Goal: Communication & Community: Answer question/provide support

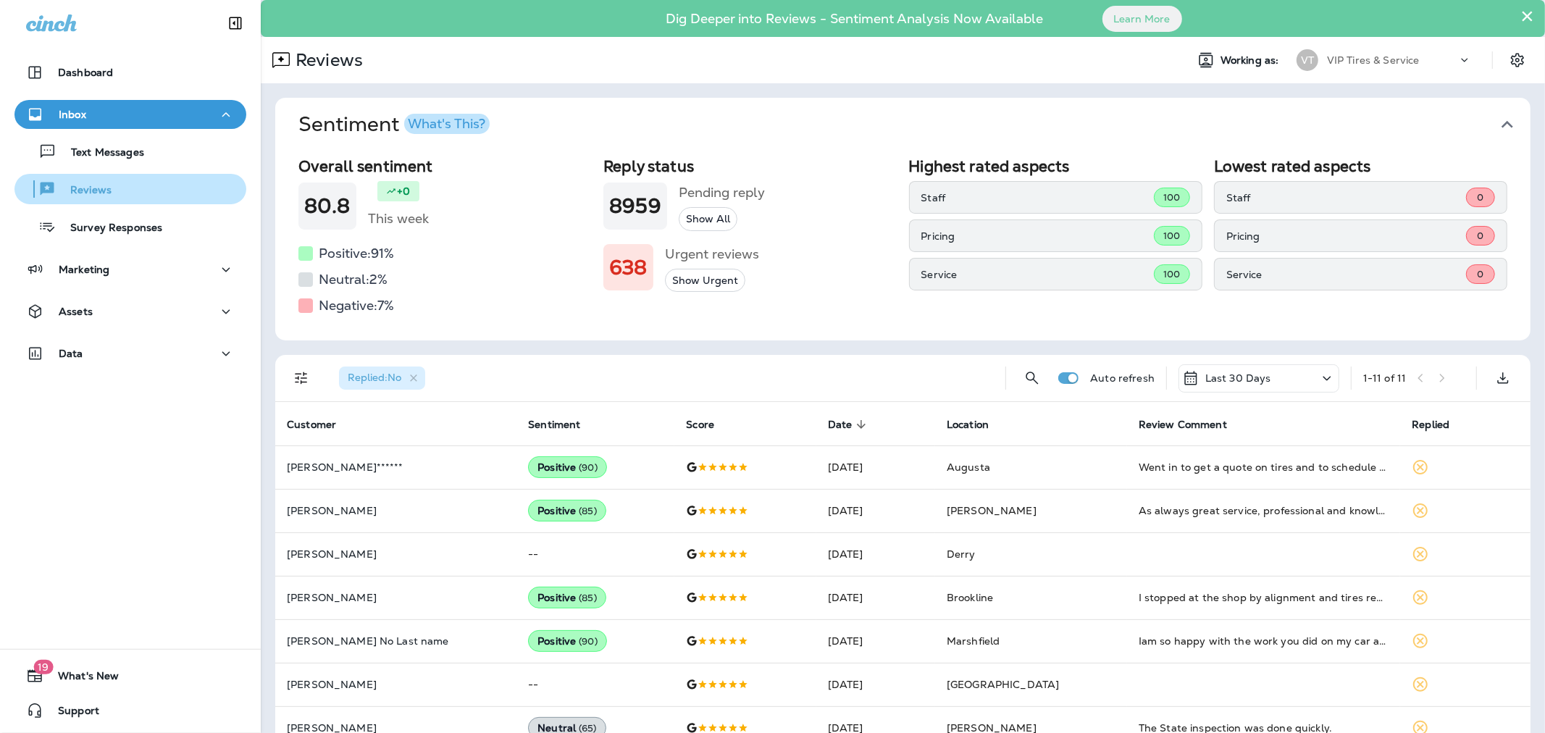
click at [85, 183] on div "Reviews" at bounding box center [65, 189] width 91 height 22
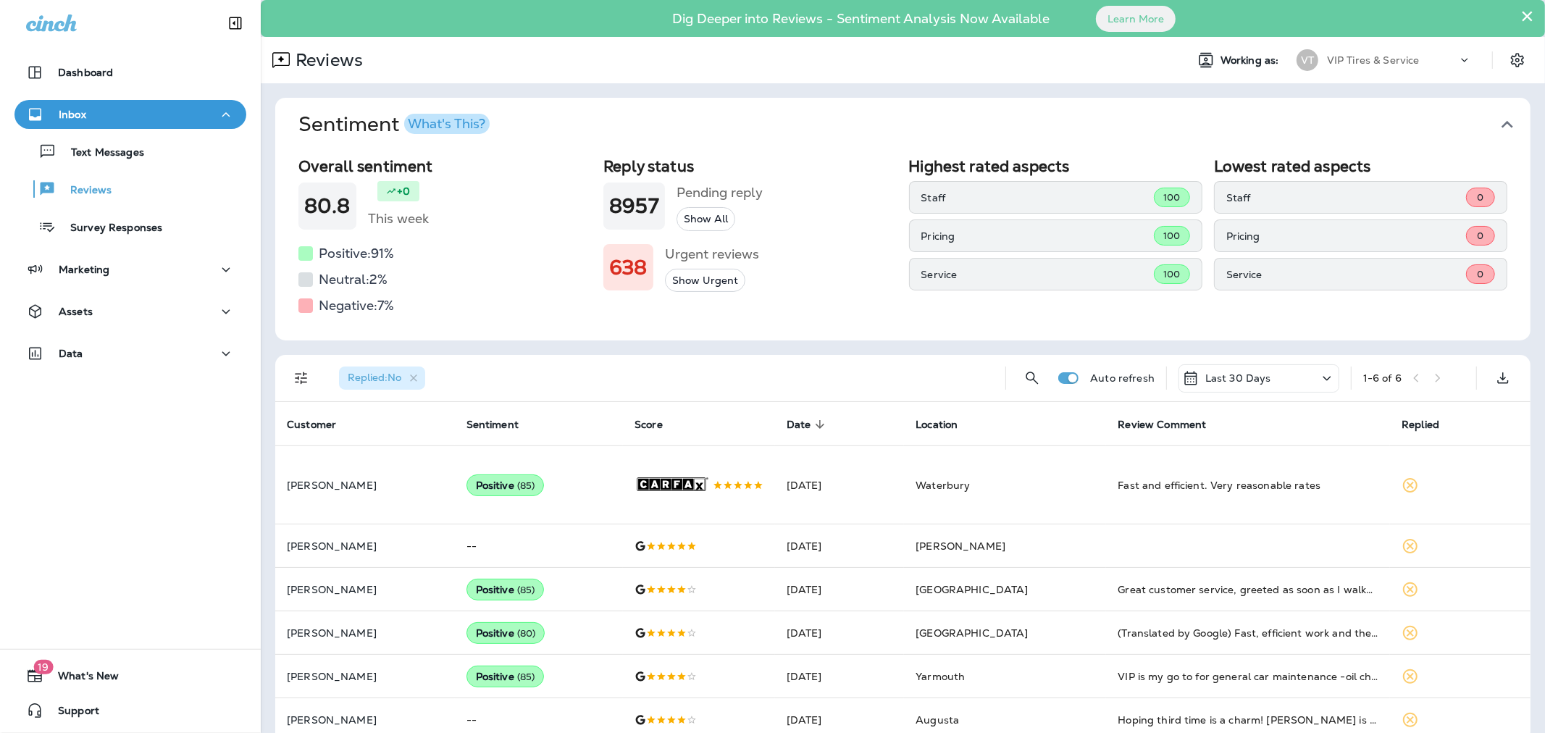
scroll to position [24, 0]
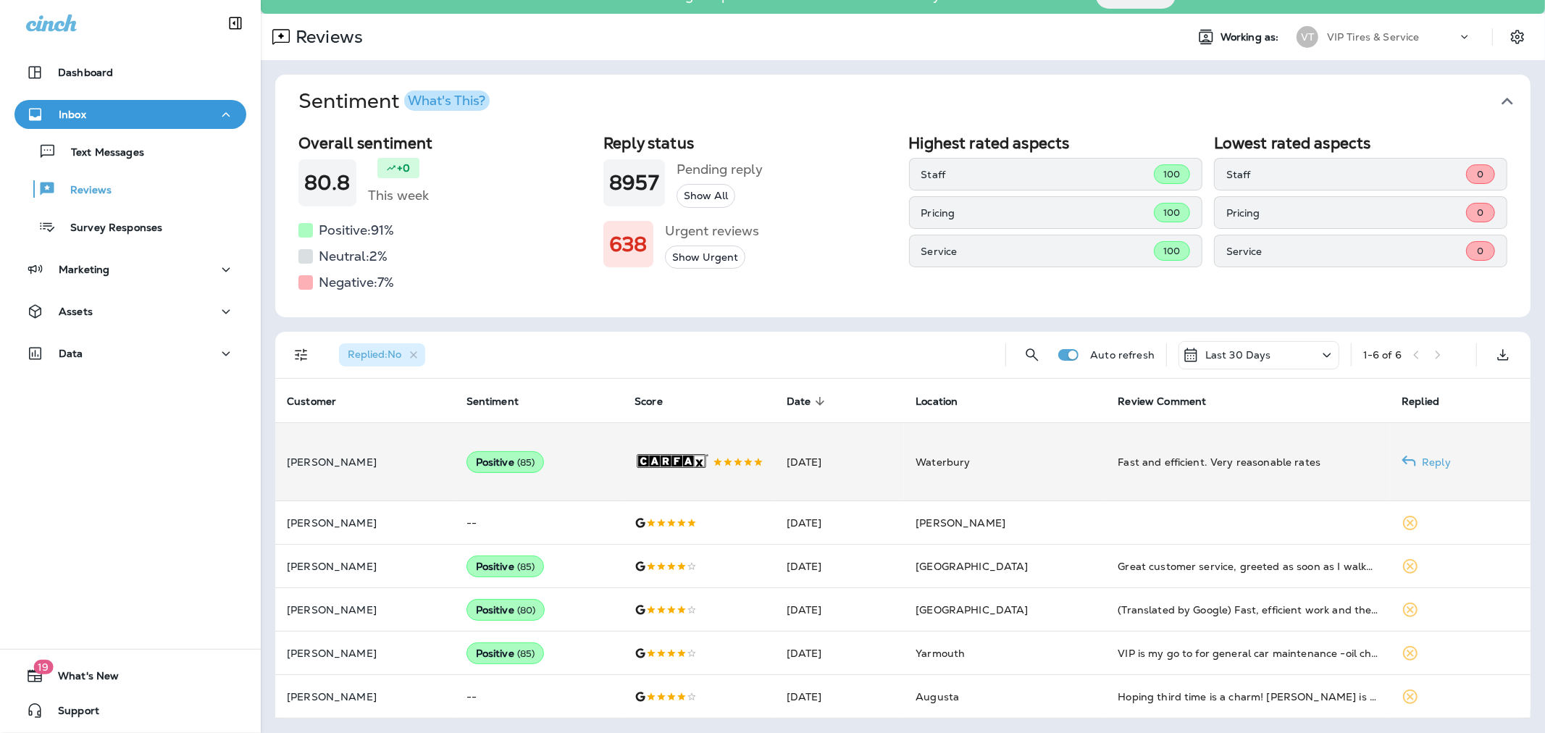
click at [763, 457] on div ".st0{fill-rule:evenodd;clip-rule:evenodd;fill:#FFFFFF;} .st1{fill-rule:evenodd;…" at bounding box center [698, 462] width 129 height 78
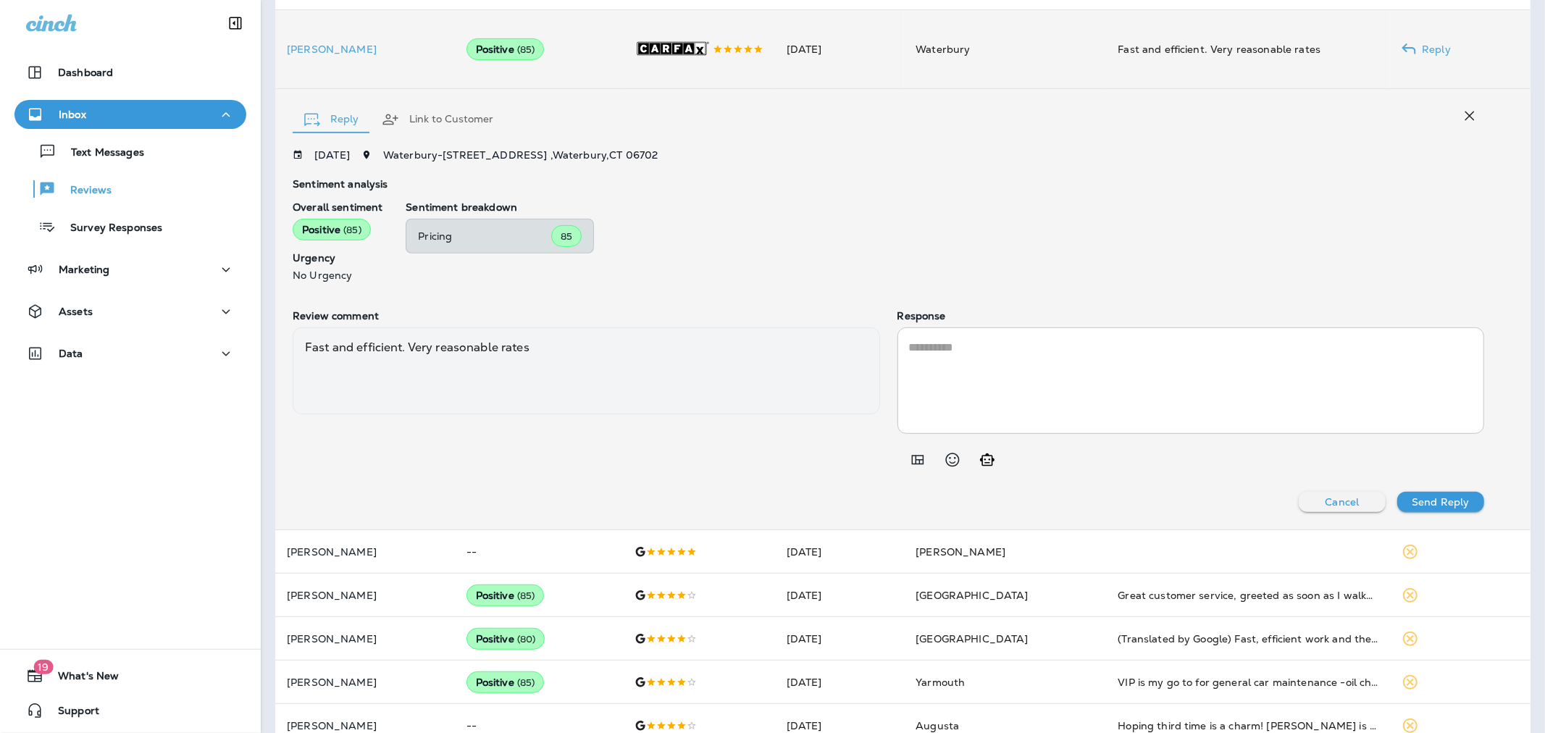
scroll to position [464, 0]
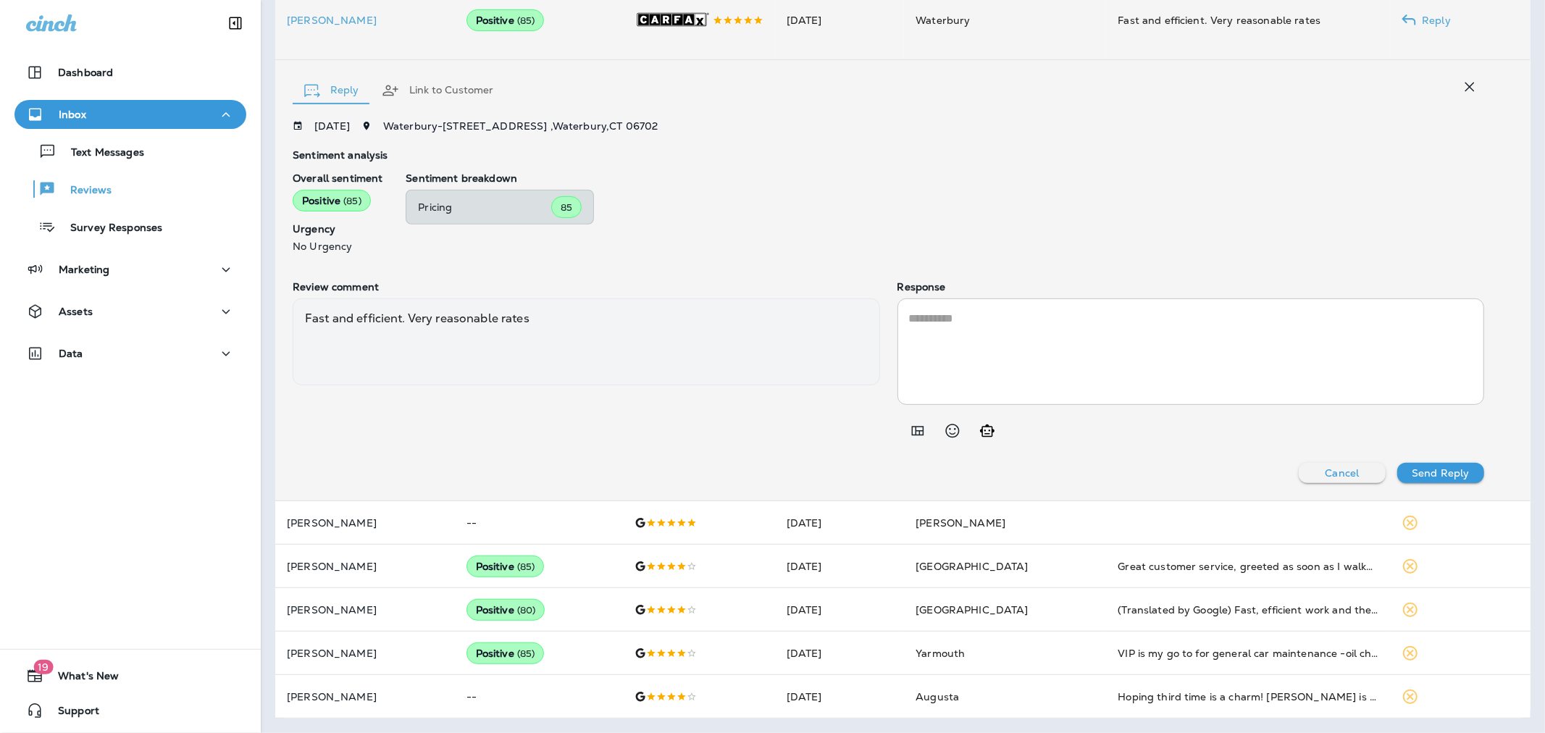
click at [1030, 356] on textarea at bounding box center [1191, 351] width 564 height 83
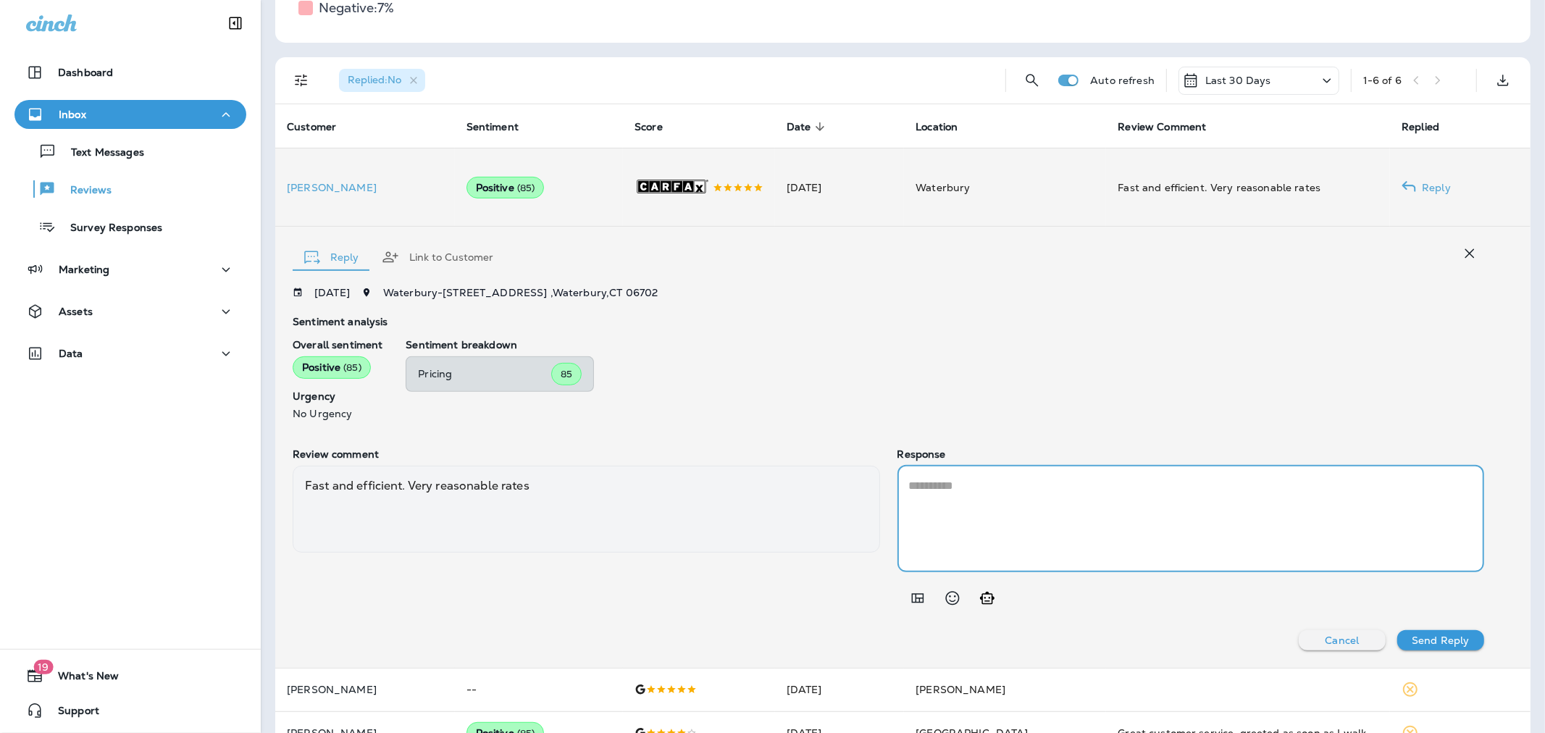
scroll to position [303, 0]
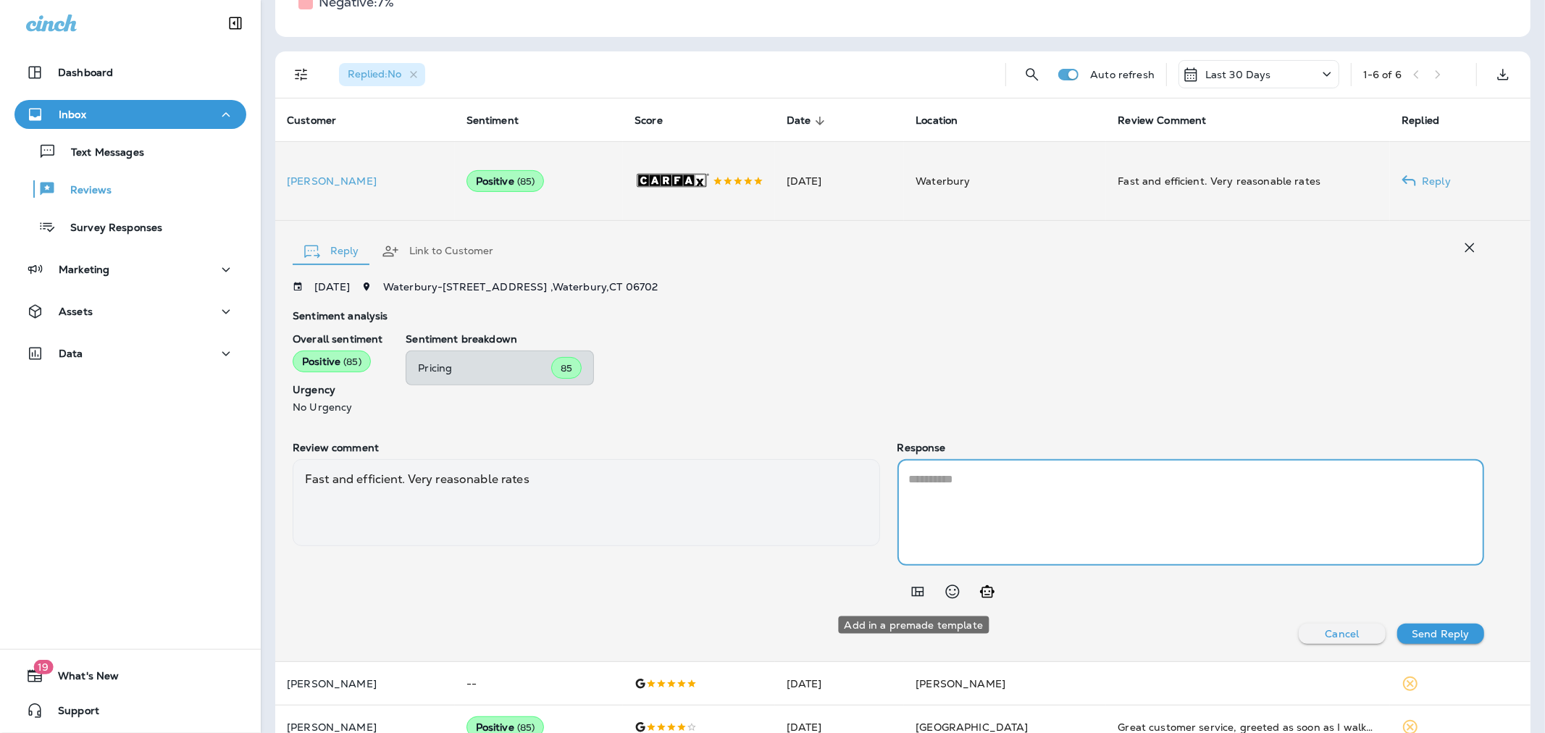
click at [916, 592] on icon "Add in a premade template" at bounding box center [917, 591] width 12 height 9
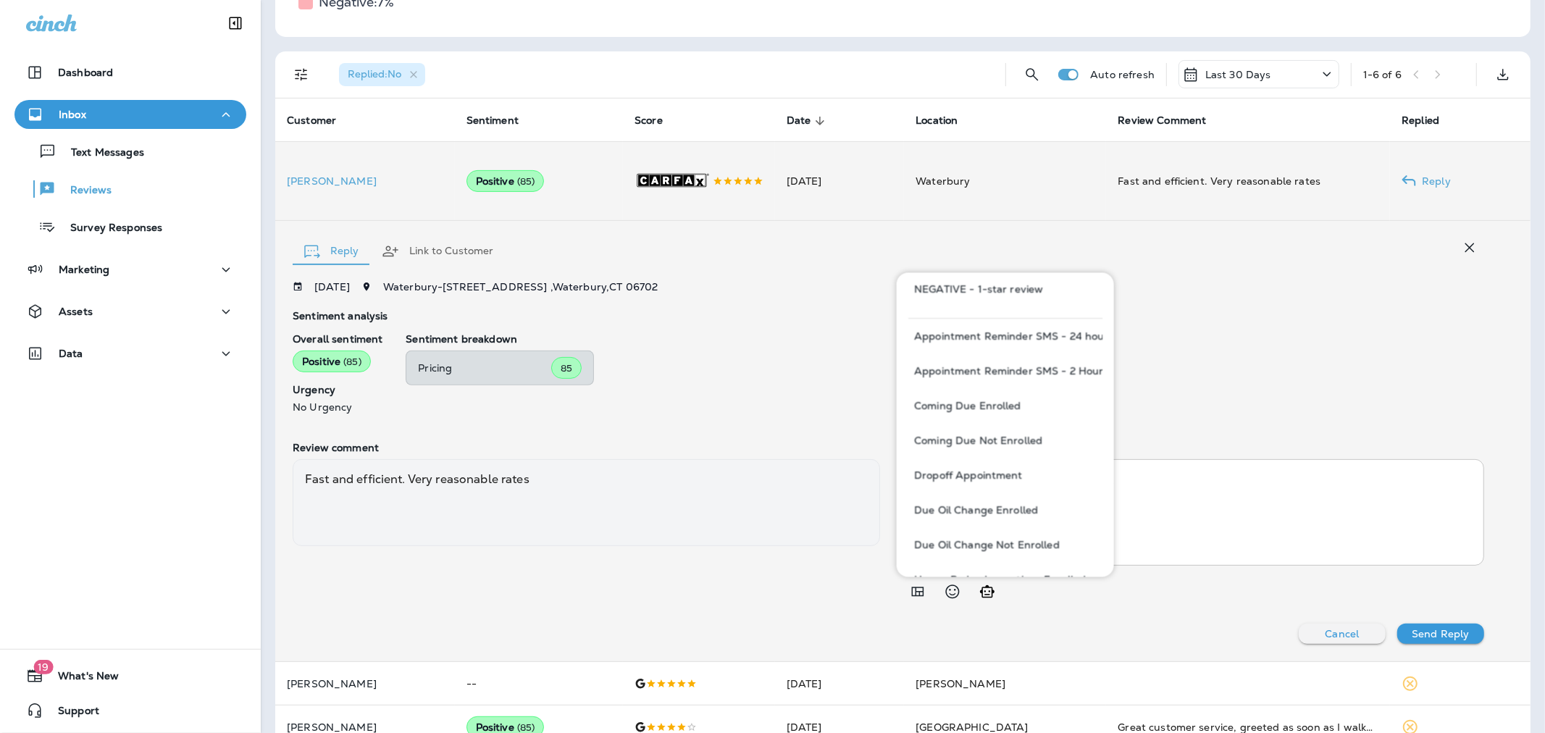
scroll to position [0, 0]
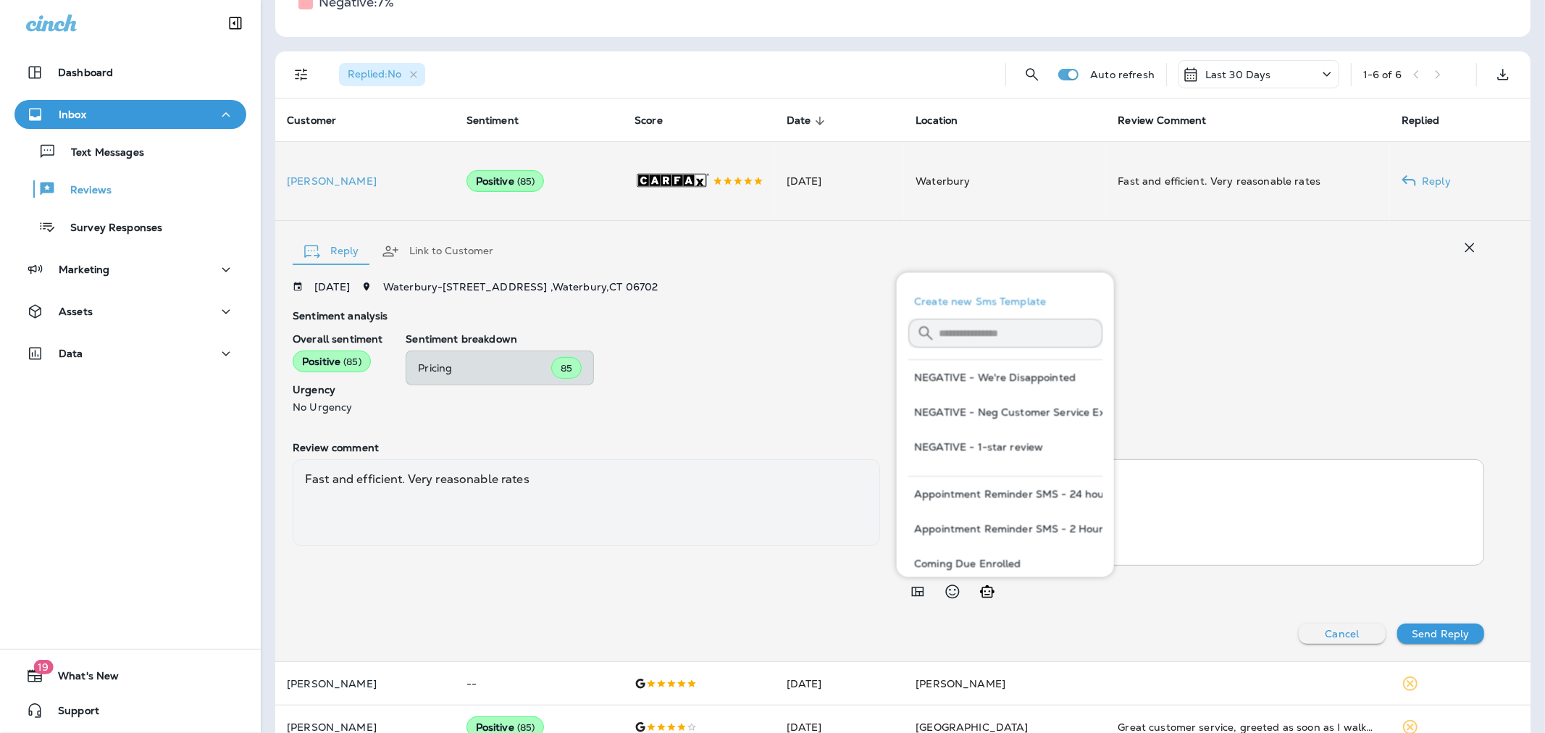
click at [1010, 330] on input "text" at bounding box center [1021, 333] width 164 height 38
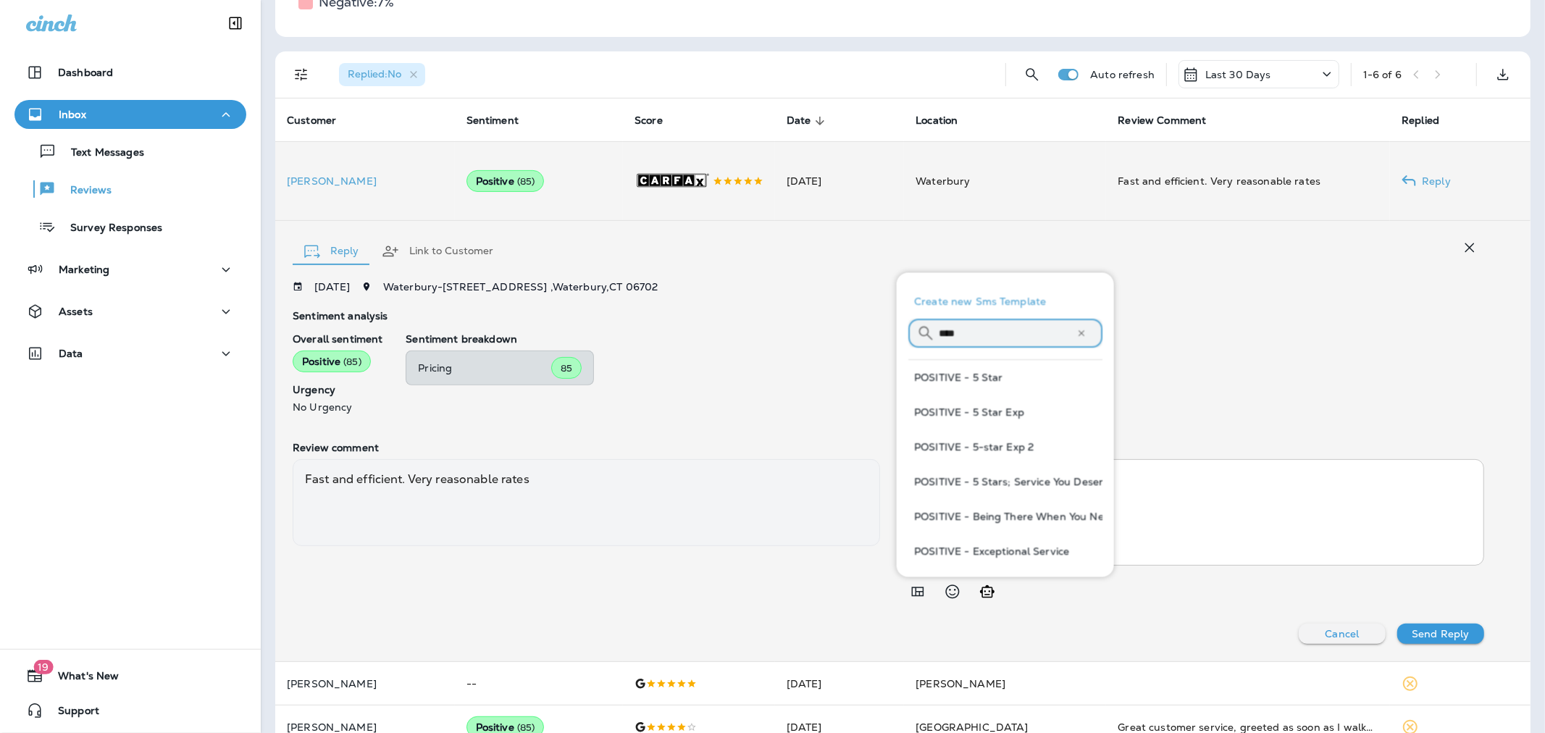
type input "****"
click at [1011, 436] on button "POSITIVE - 5-star Exp 2" at bounding box center [1005, 446] width 194 height 35
type textarea "**********"
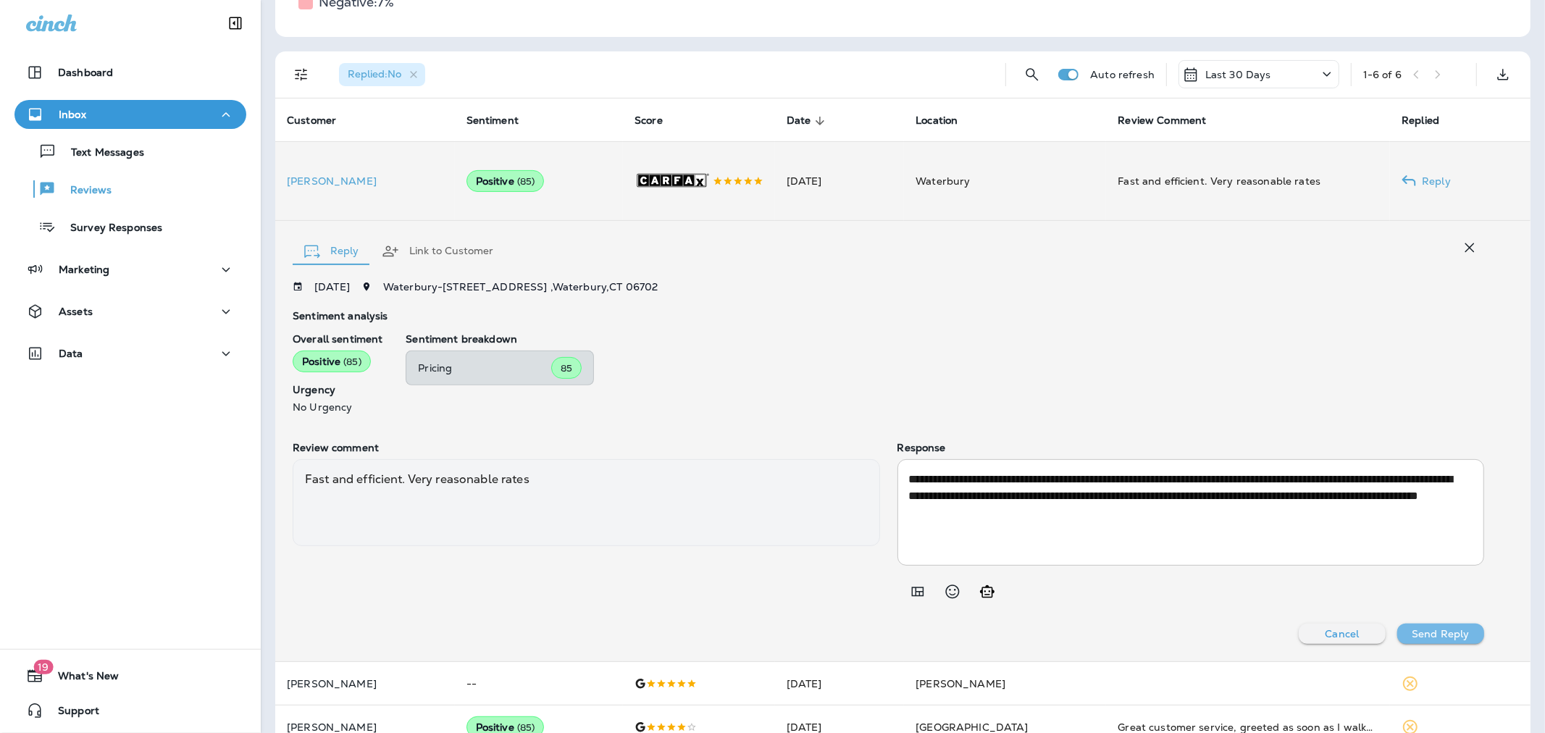
click at [1432, 632] on p "Send Reply" at bounding box center [1439, 634] width 57 height 12
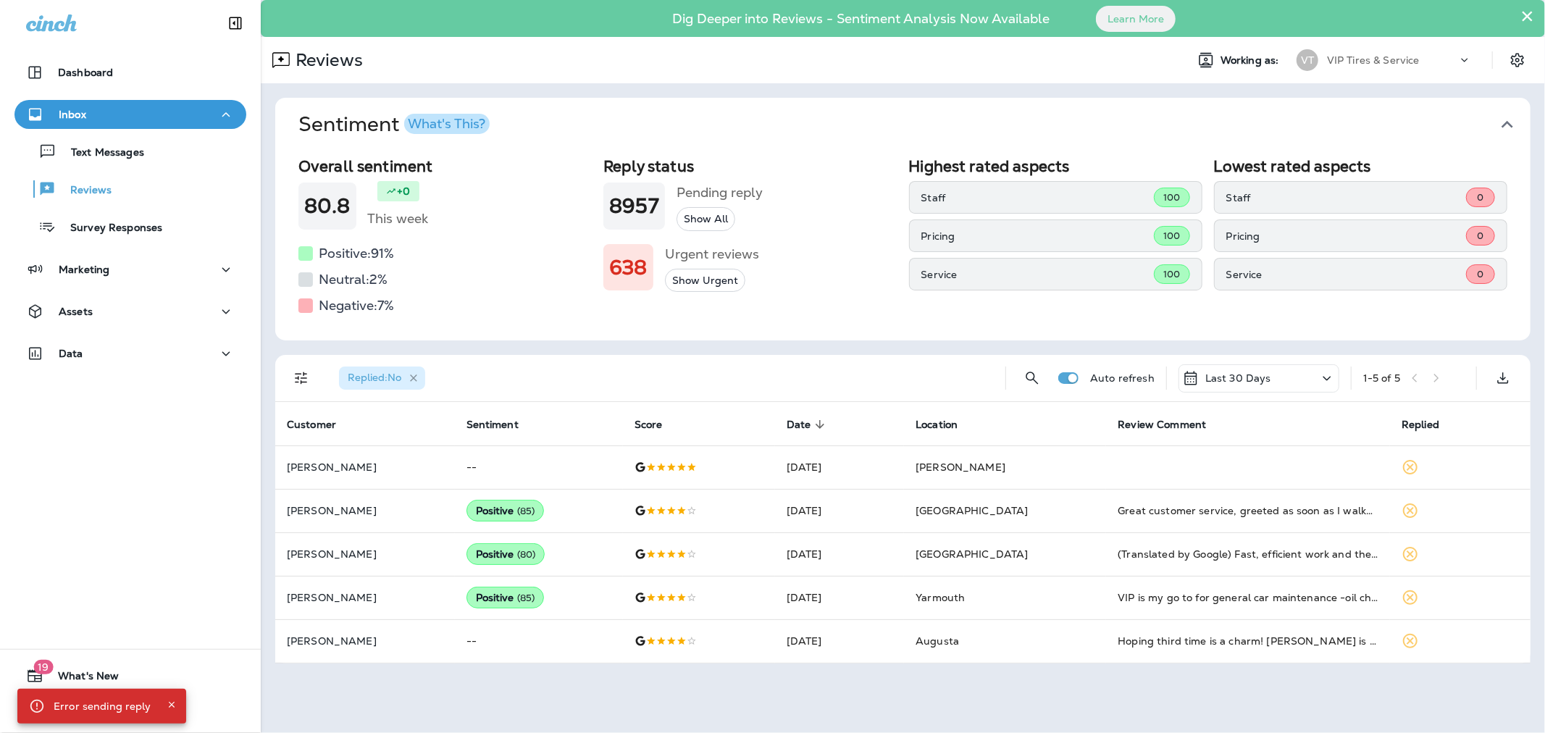
click at [414, 375] on icon "button" at bounding box center [414, 378] width 12 height 12
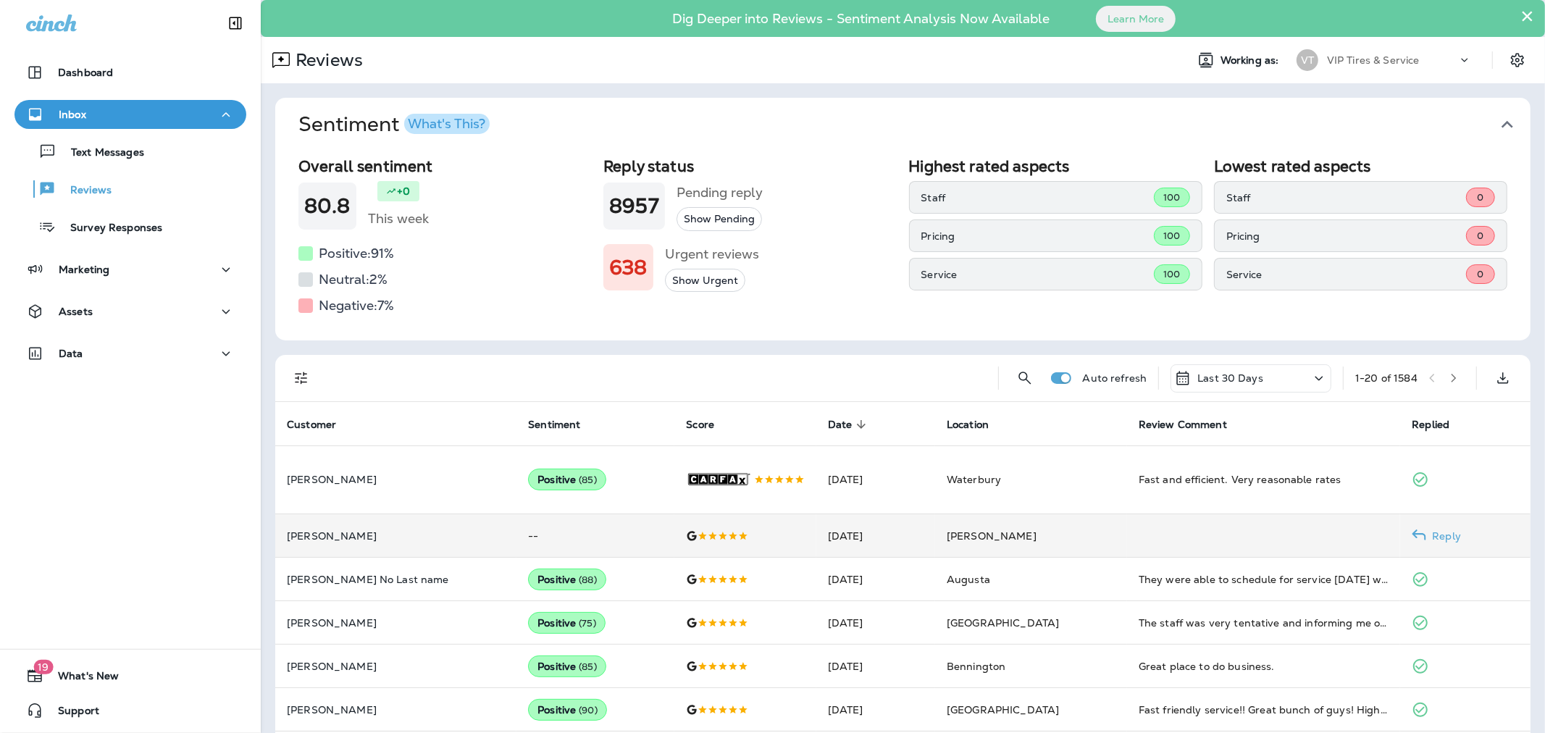
click at [594, 553] on td "--" at bounding box center [595, 535] width 158 height 43
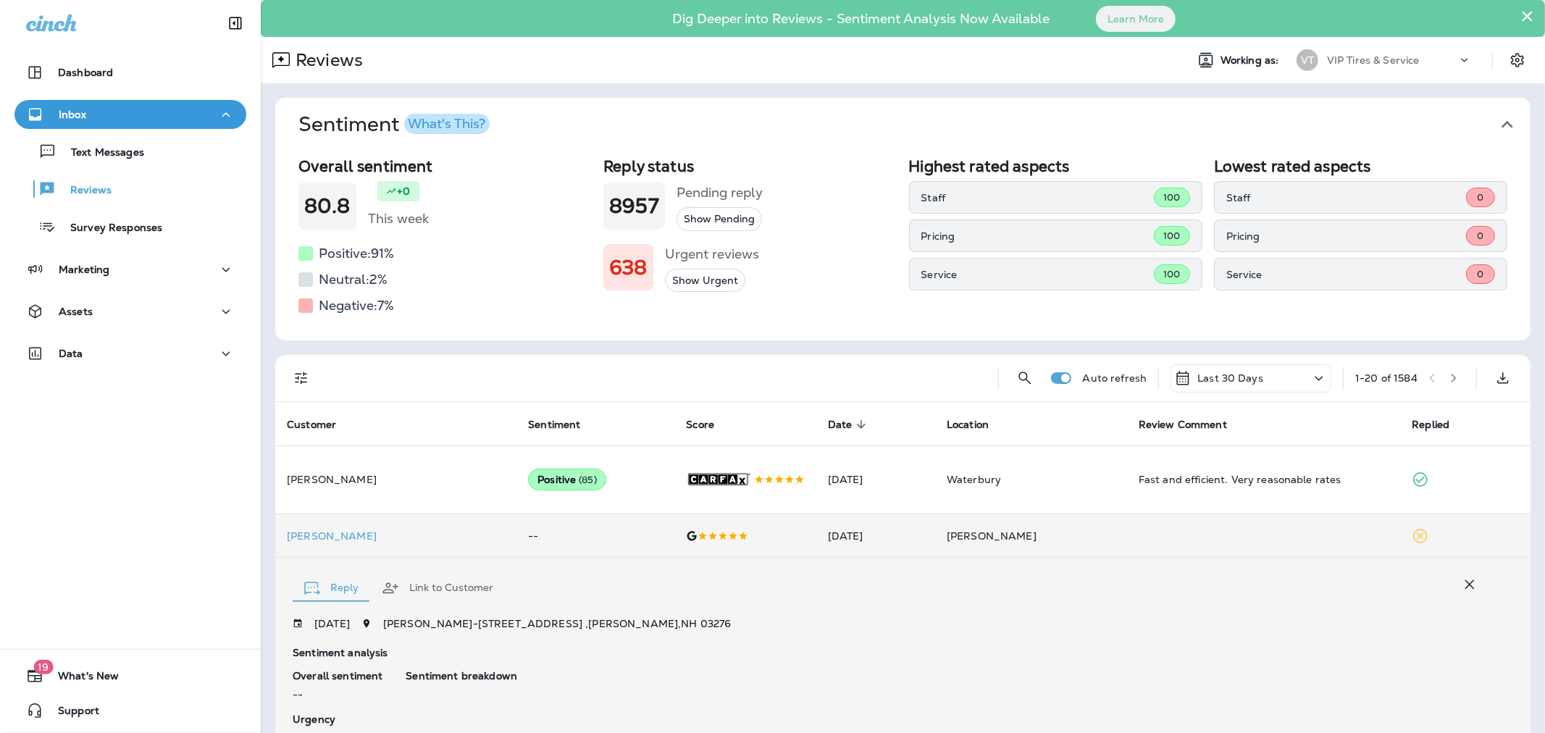
scroll to position [255, 0]
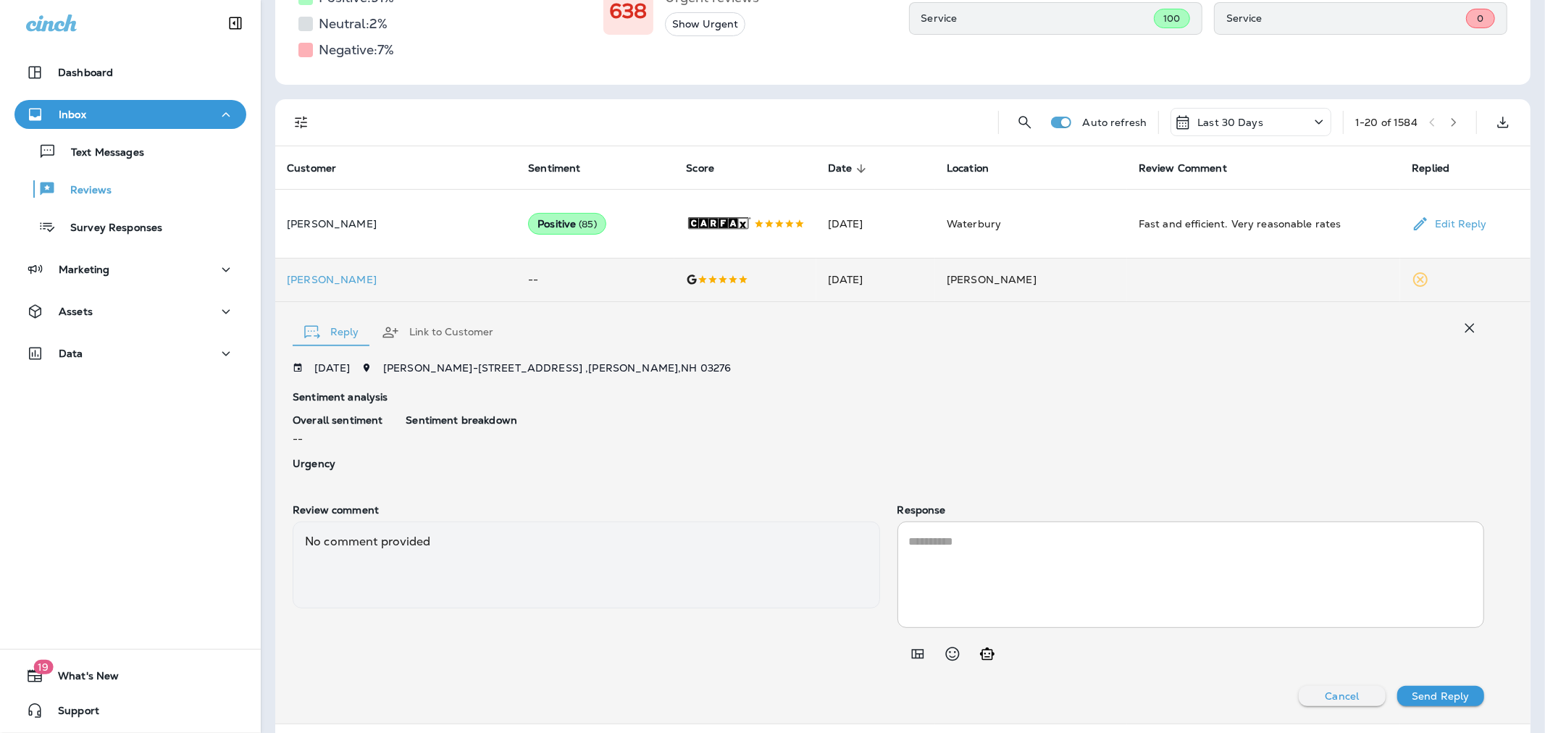
click at [440, 279] on td "Richard A. Scacheri" at bounding box center [395, 279] width 241 height 43
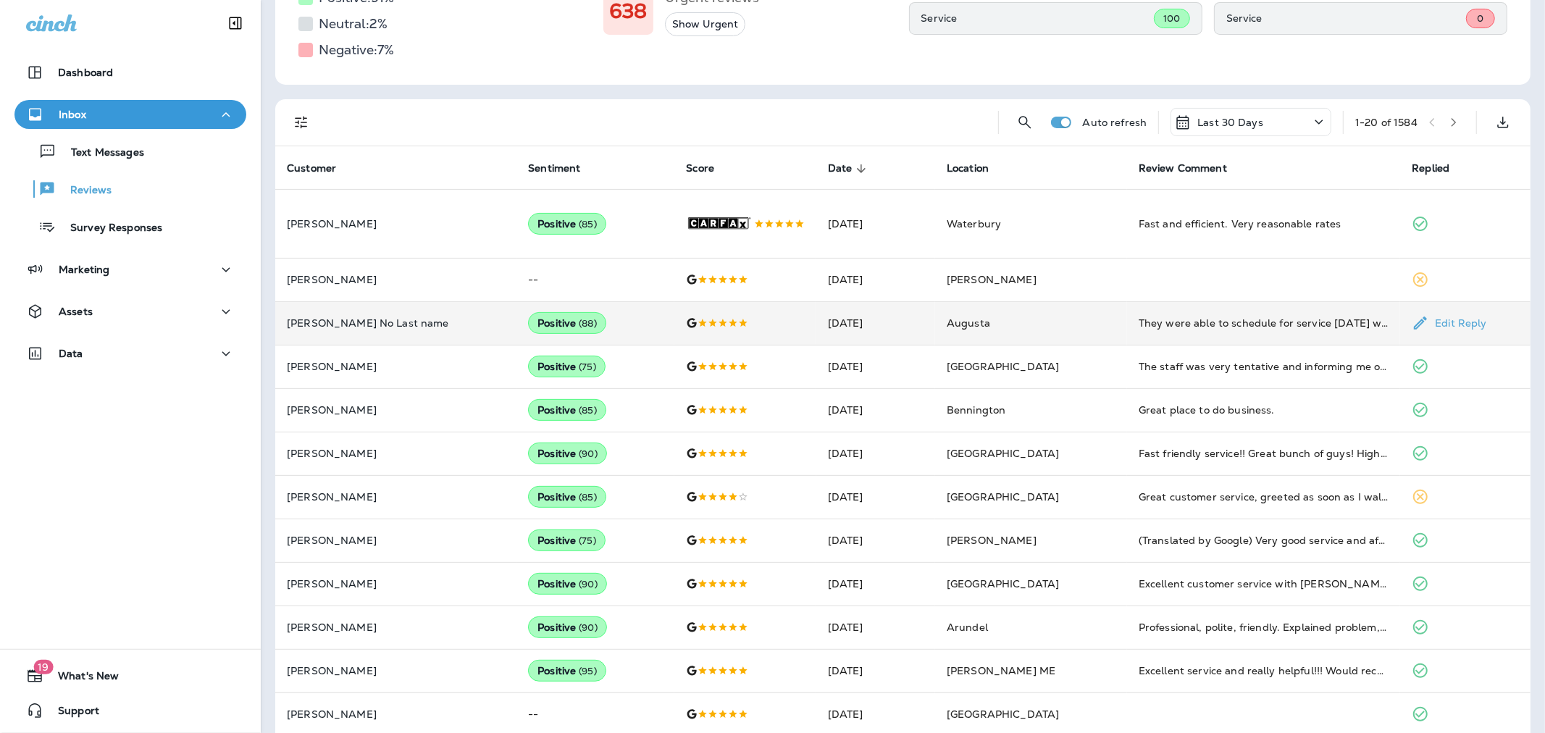
scroll to position [335, 0]
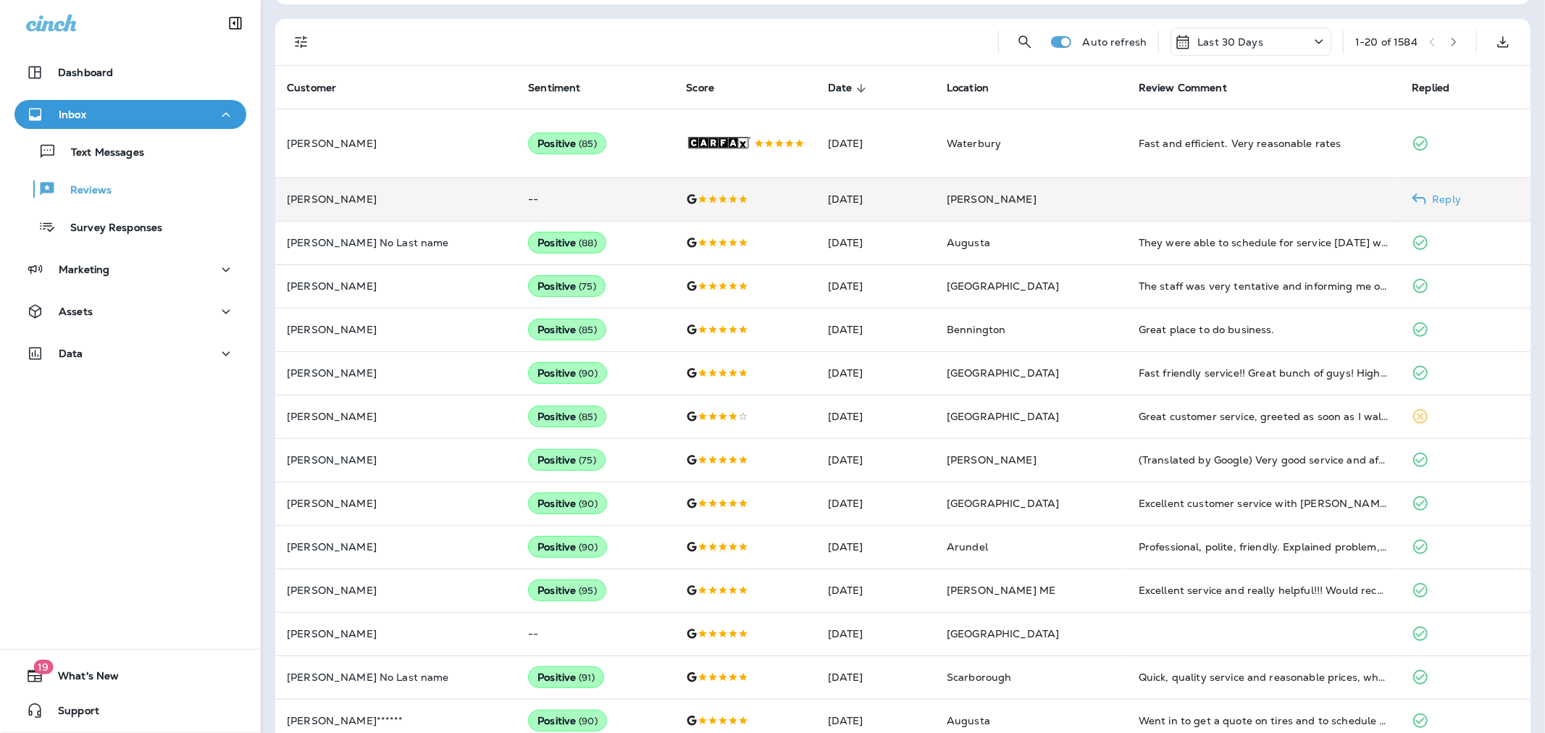
click at [623, 206] on td "--" at bounding box center [595, 198] width 158 height 43
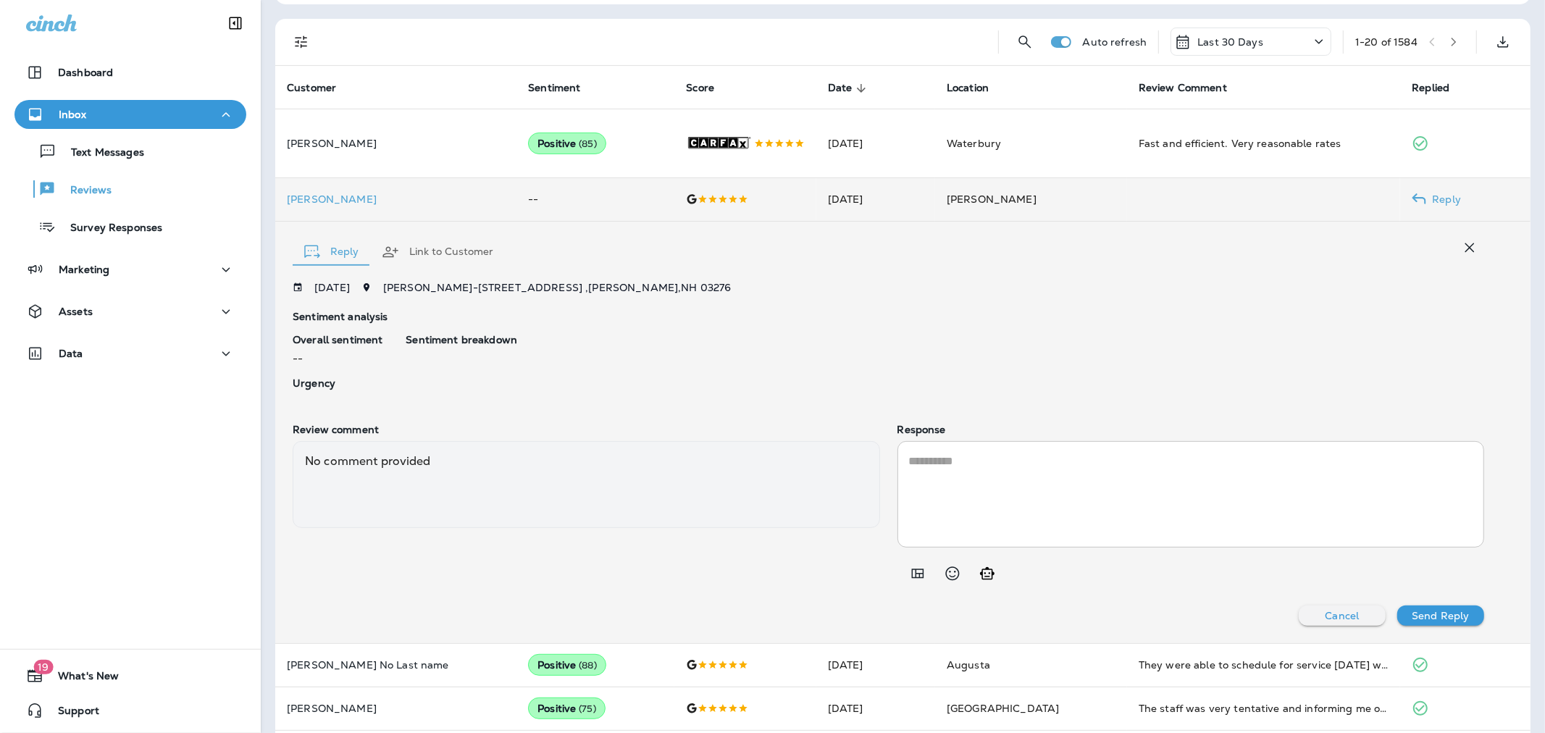
click at [600, 216] on td "--" at bounding box center [595, 198] width 158 height 43
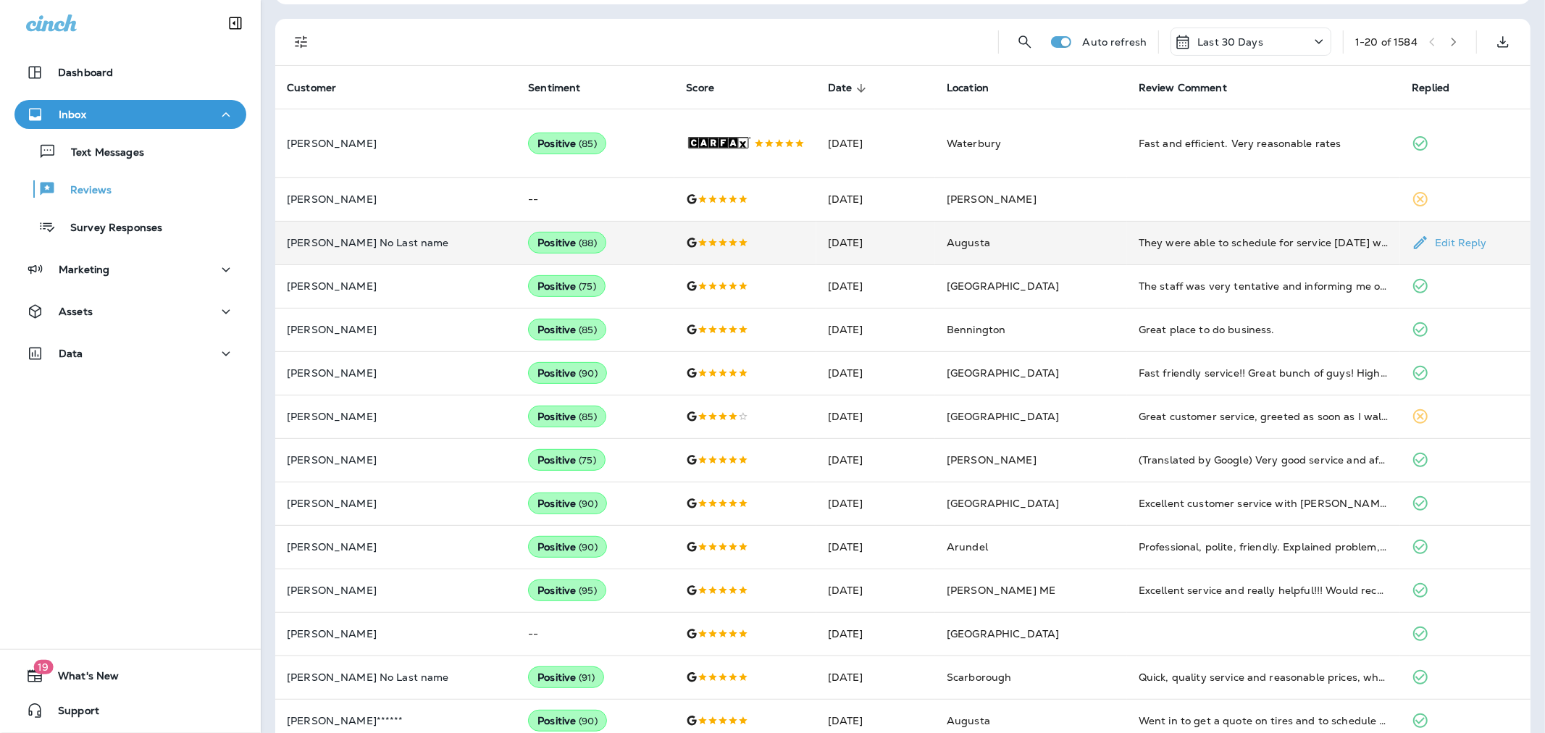
click at [608, 247] on td "Positive ( 88 )" at bounding box center [595, 242] width 158 height 43
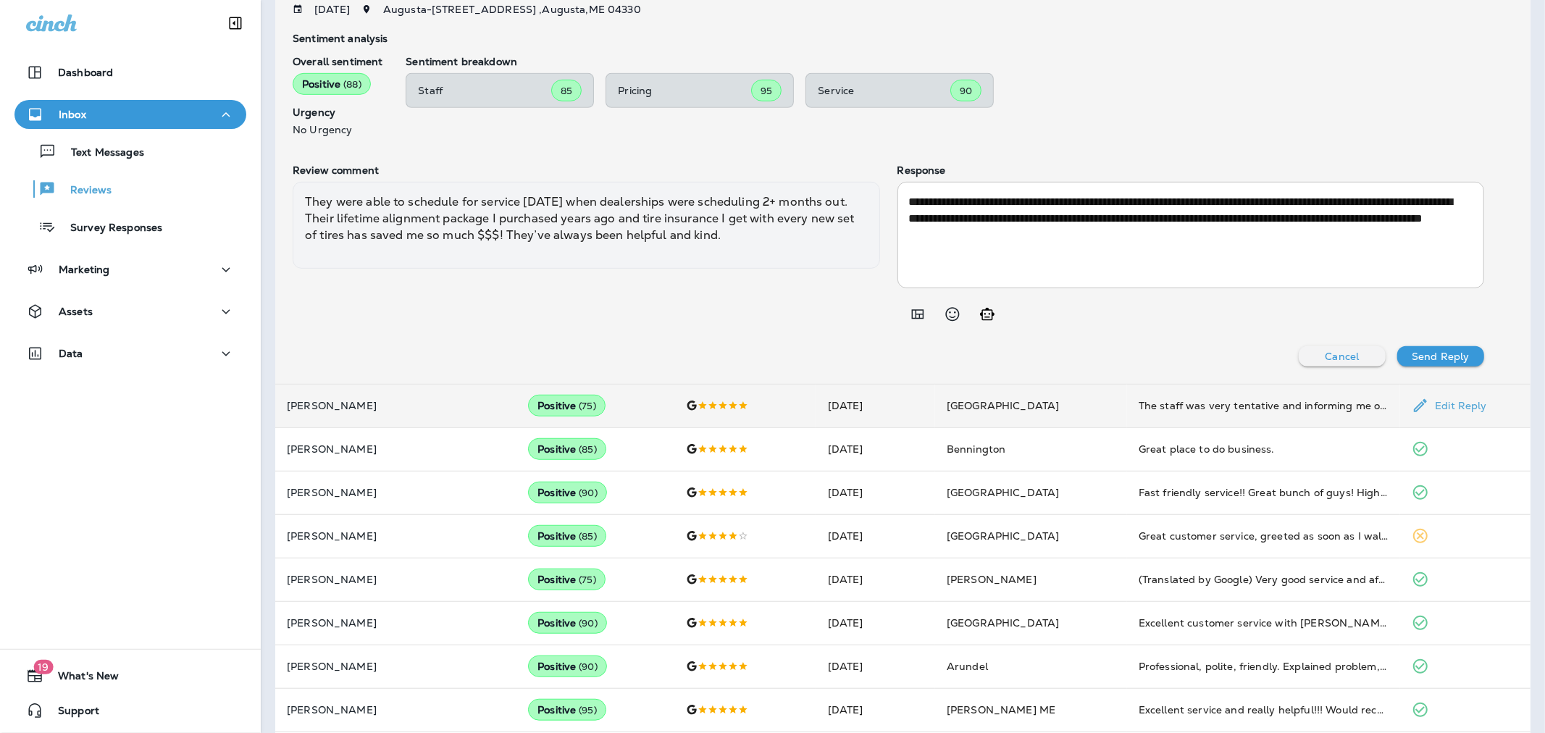
click at [597, 427] on td "Positive ( 75 )" at bounding box center [595, 405] width 158 height 43
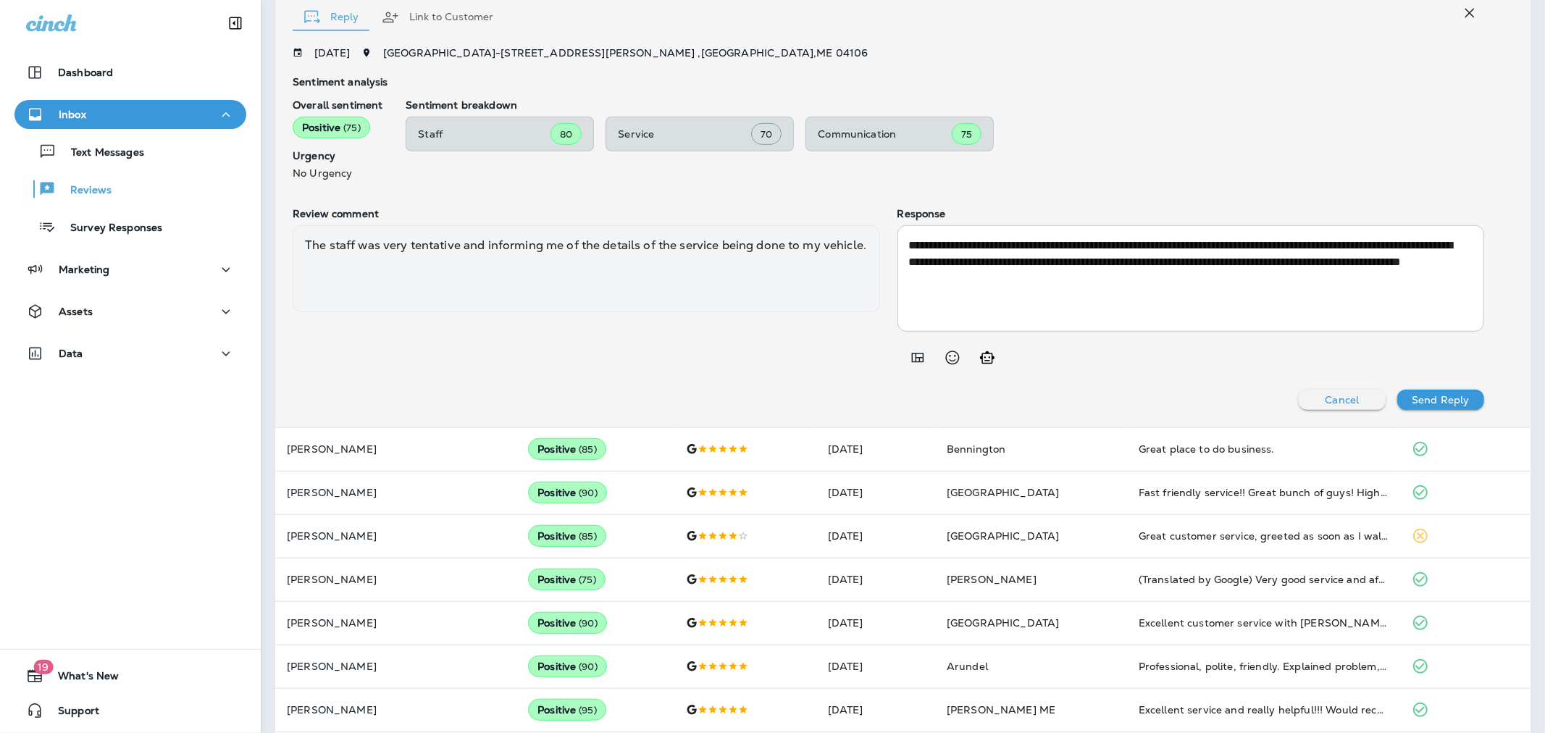
scroll to position [652, 0]
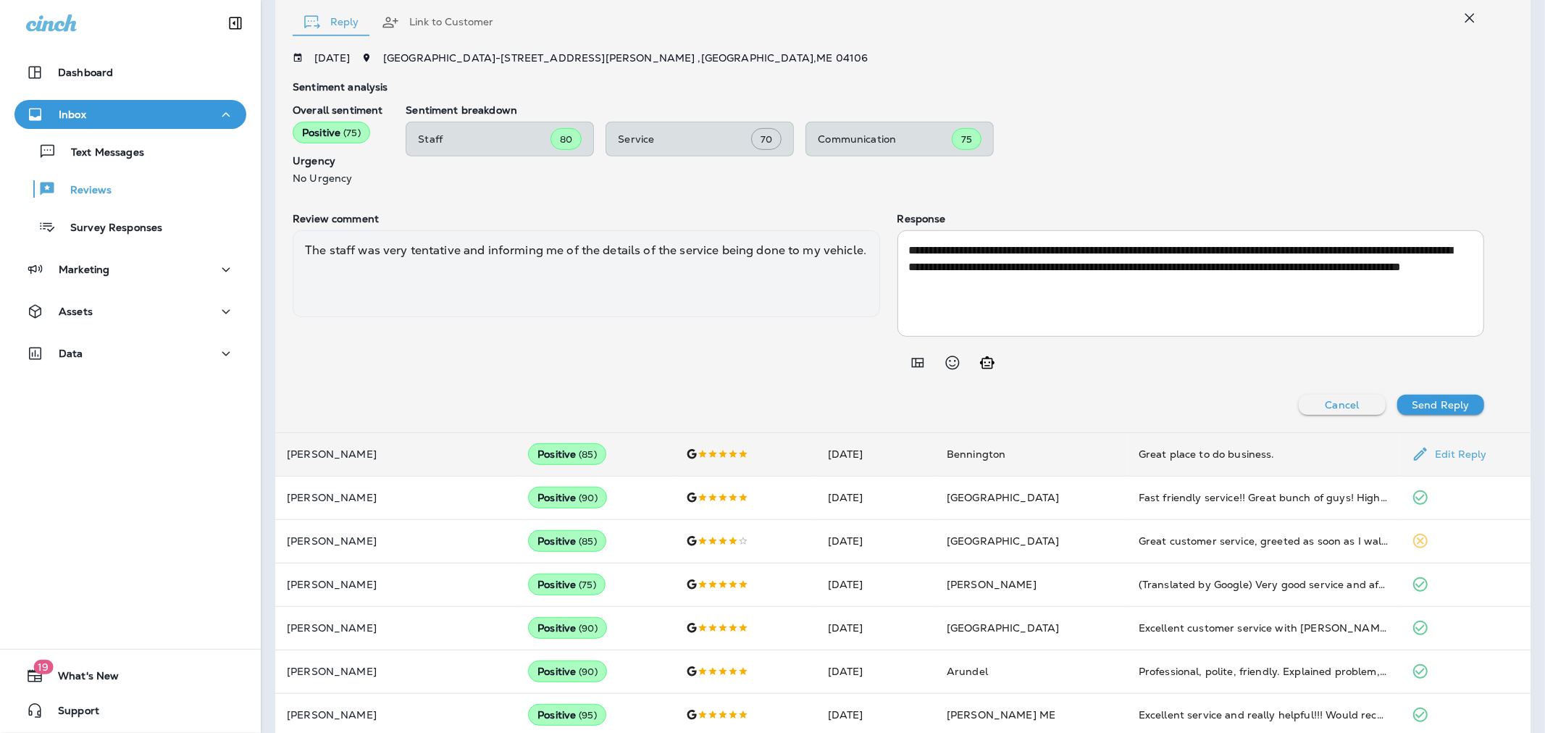
click at [604, 461] on td "Positive ( 85 )" at bounding box center [595, 453] width 158 height 43
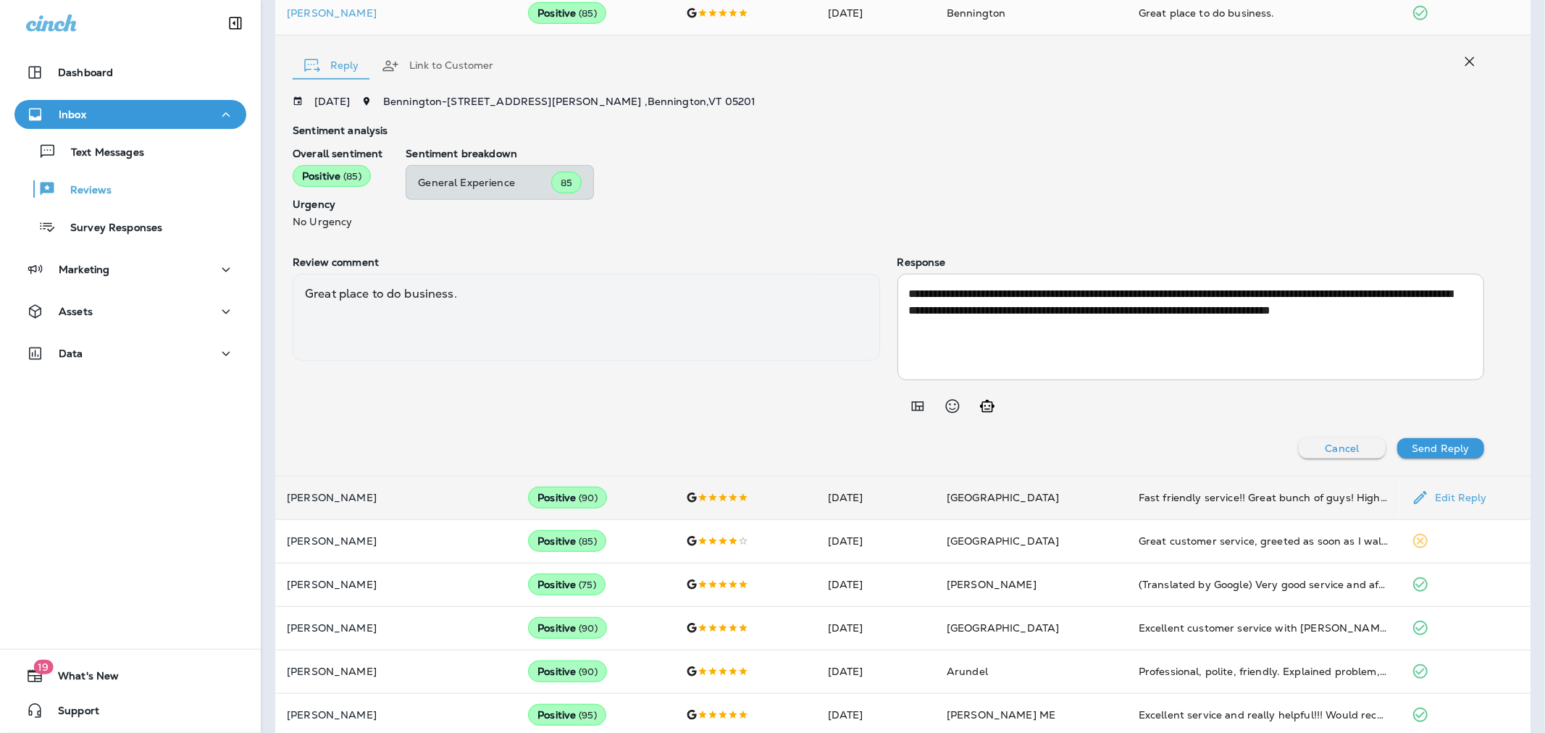
click at [616, 508] on td "Positive ( 90 )" at bounding box center [595, 497] width 158 height 43
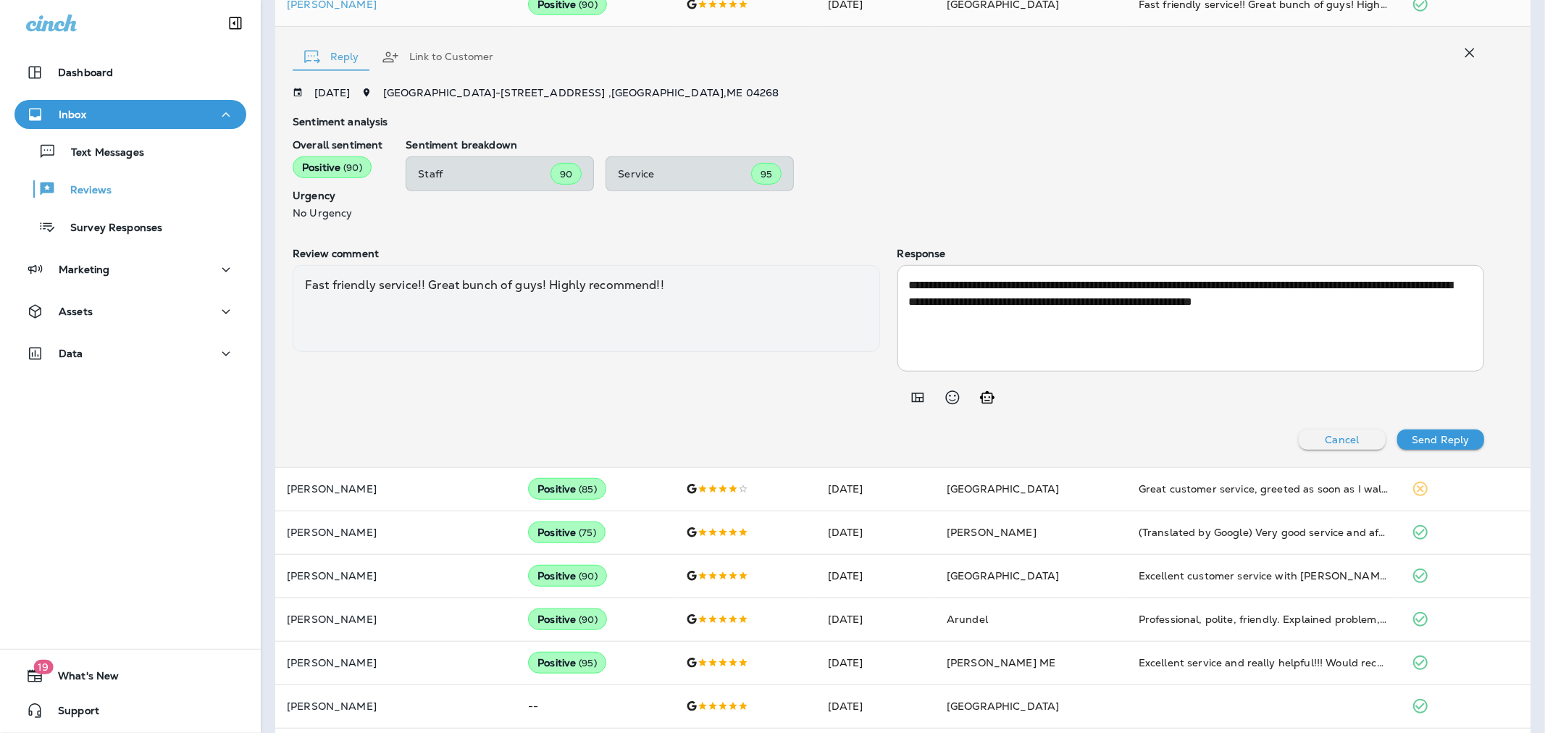
scroll to position [732, 0]
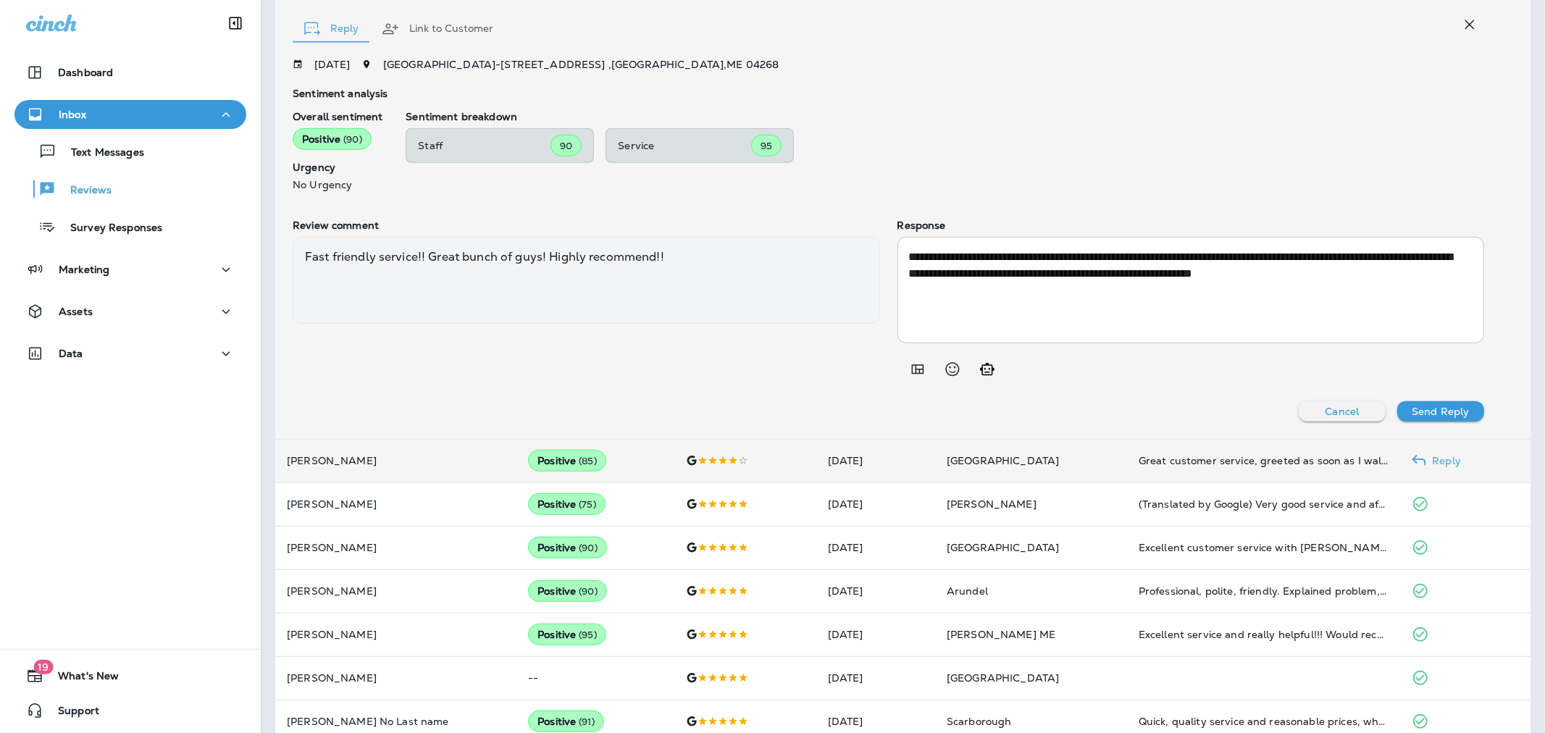
click at [609, 472] on td "Positive ( 85 )" at bounding box center [595, 460] width 158 height 43
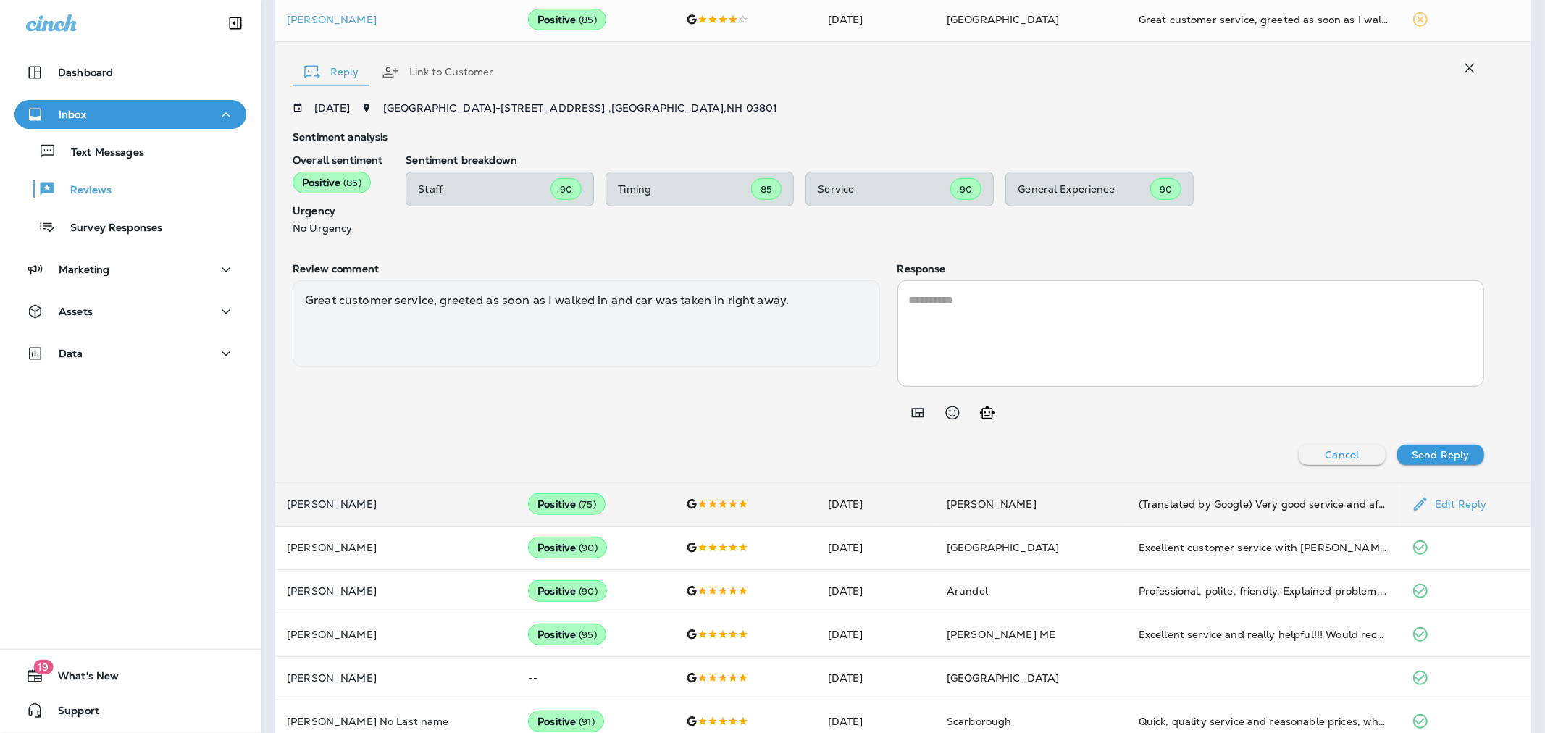
click at [612, 516] on td "Positive ( 75 )" at bounding box center [595, 503] width 158 height 43
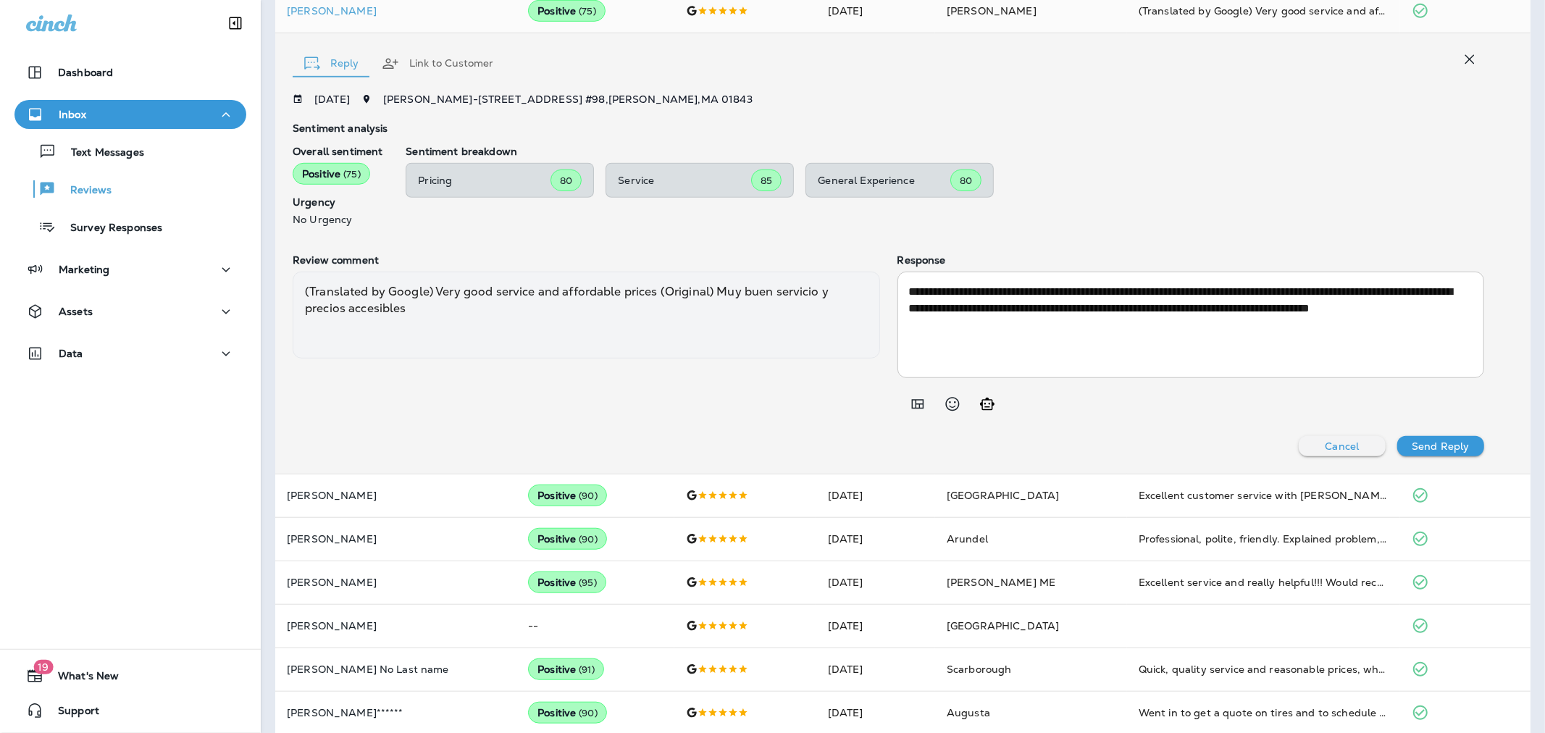
scroll to position [813, 0]
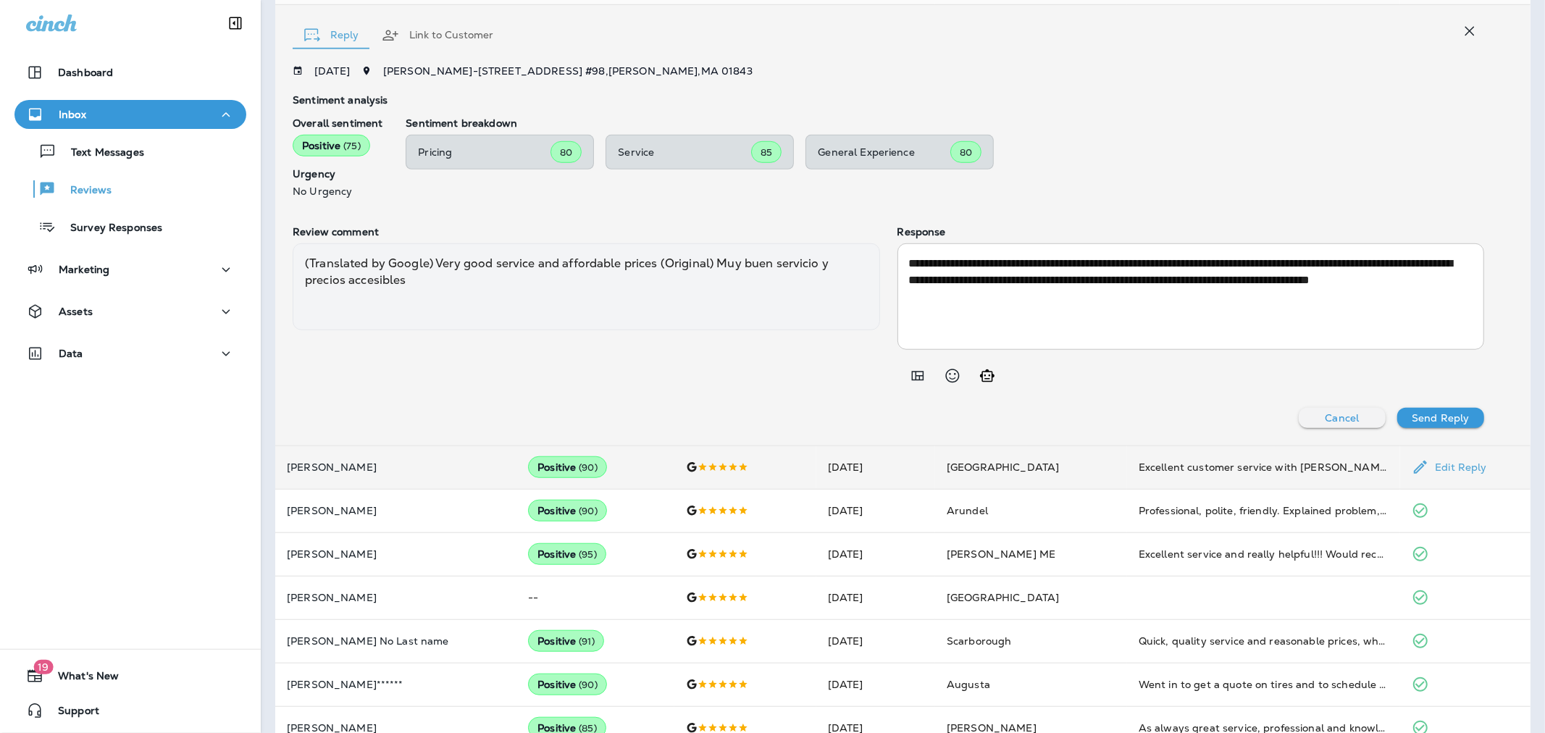
click at [610, 471] on td "Positive ( 90 )" at bounding box center [595, 466] width 158 height 43
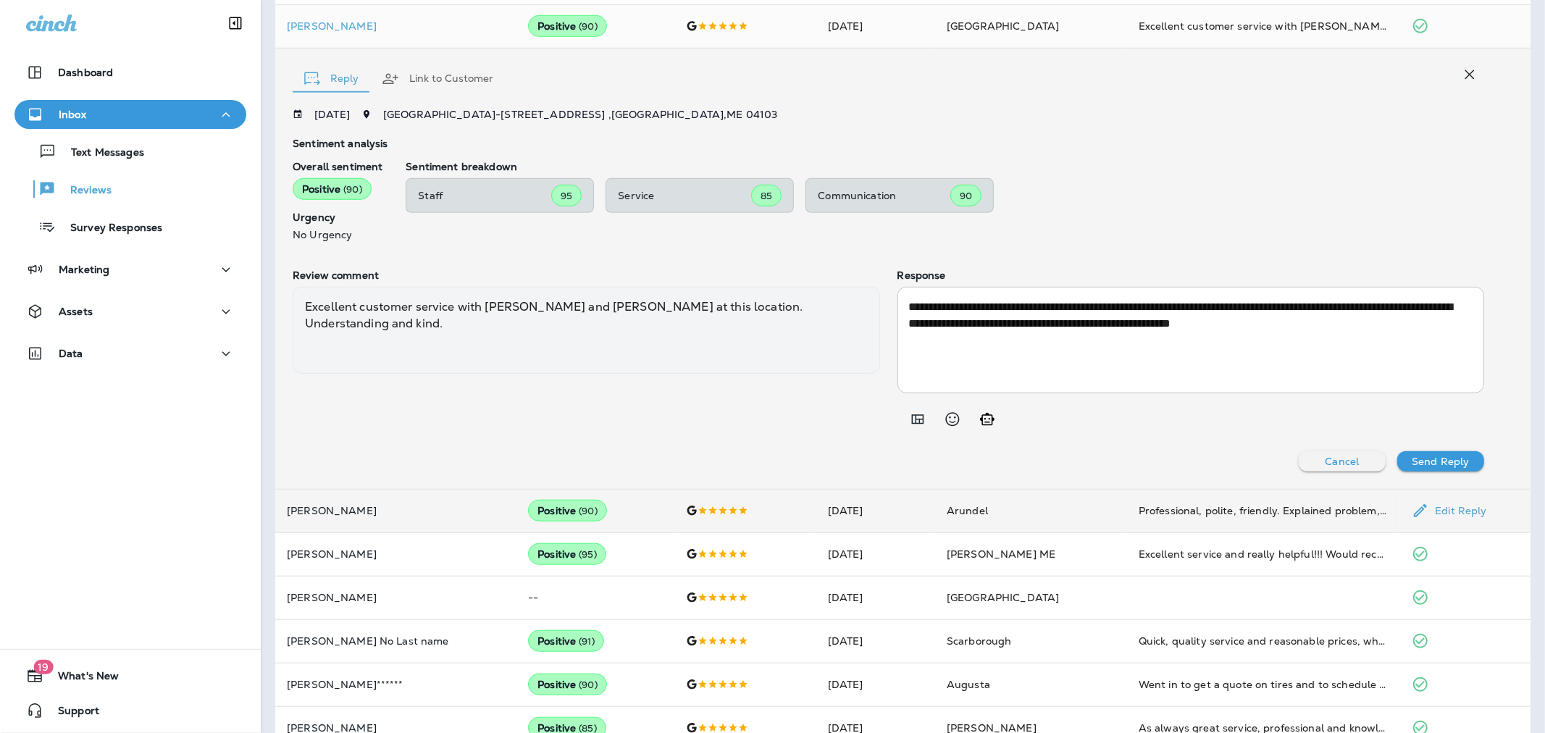
click at [611, 508] on td "Positive ( 90 )" at bounding box center [595, 510] width 158 height 43
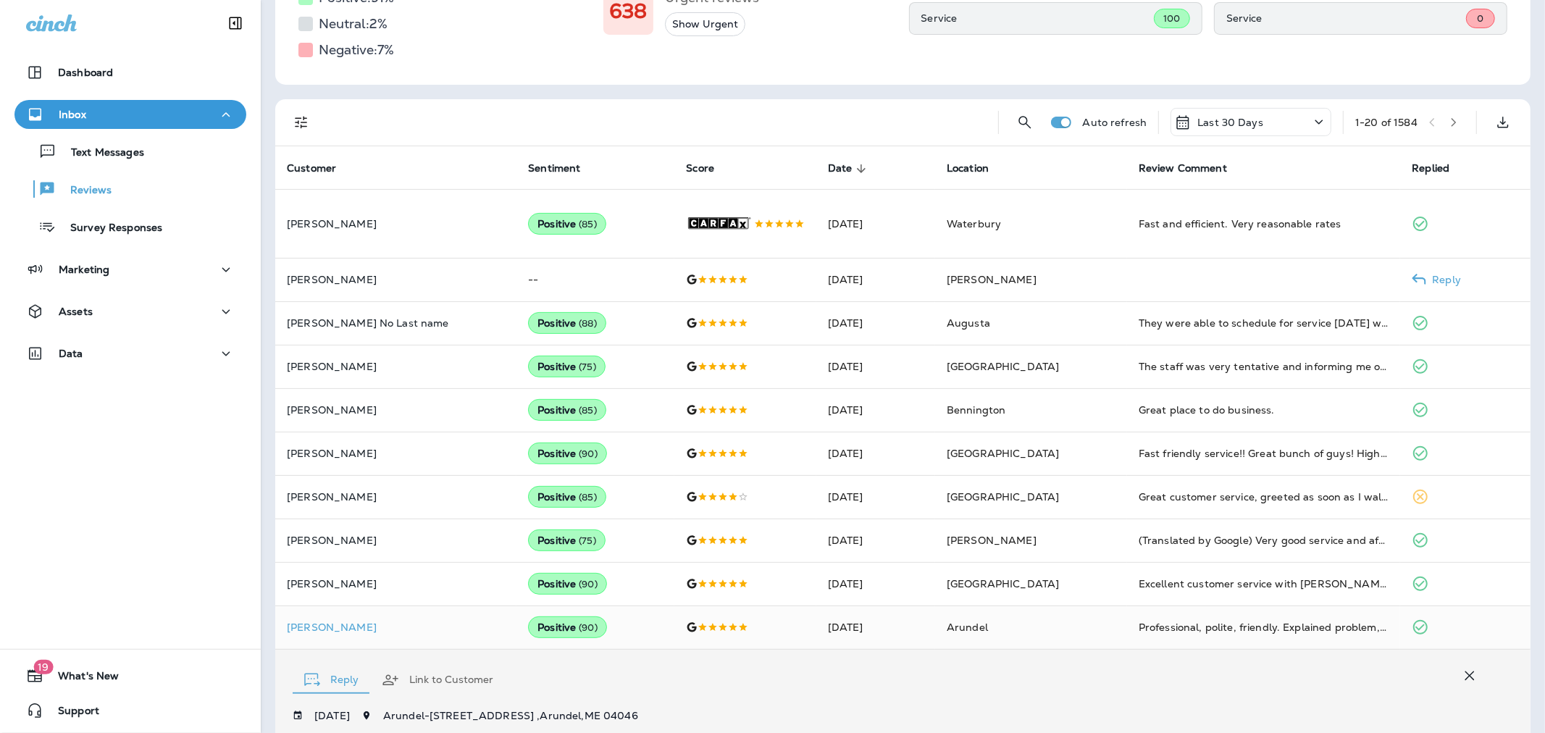
scroll to position [88, 0]
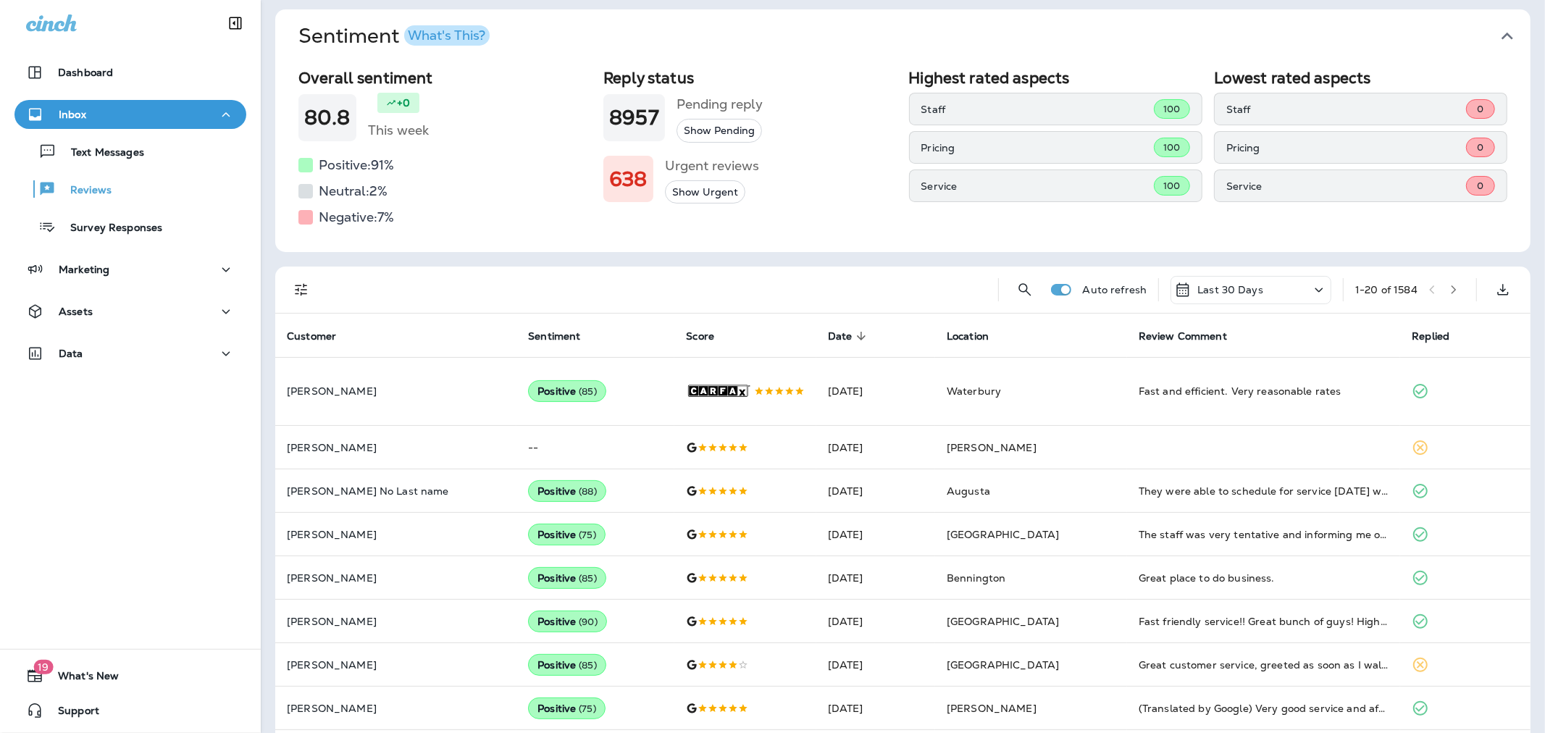
click at [306, 282] on icon "Filters" at bounding box center [301, 289] width 17 height 17
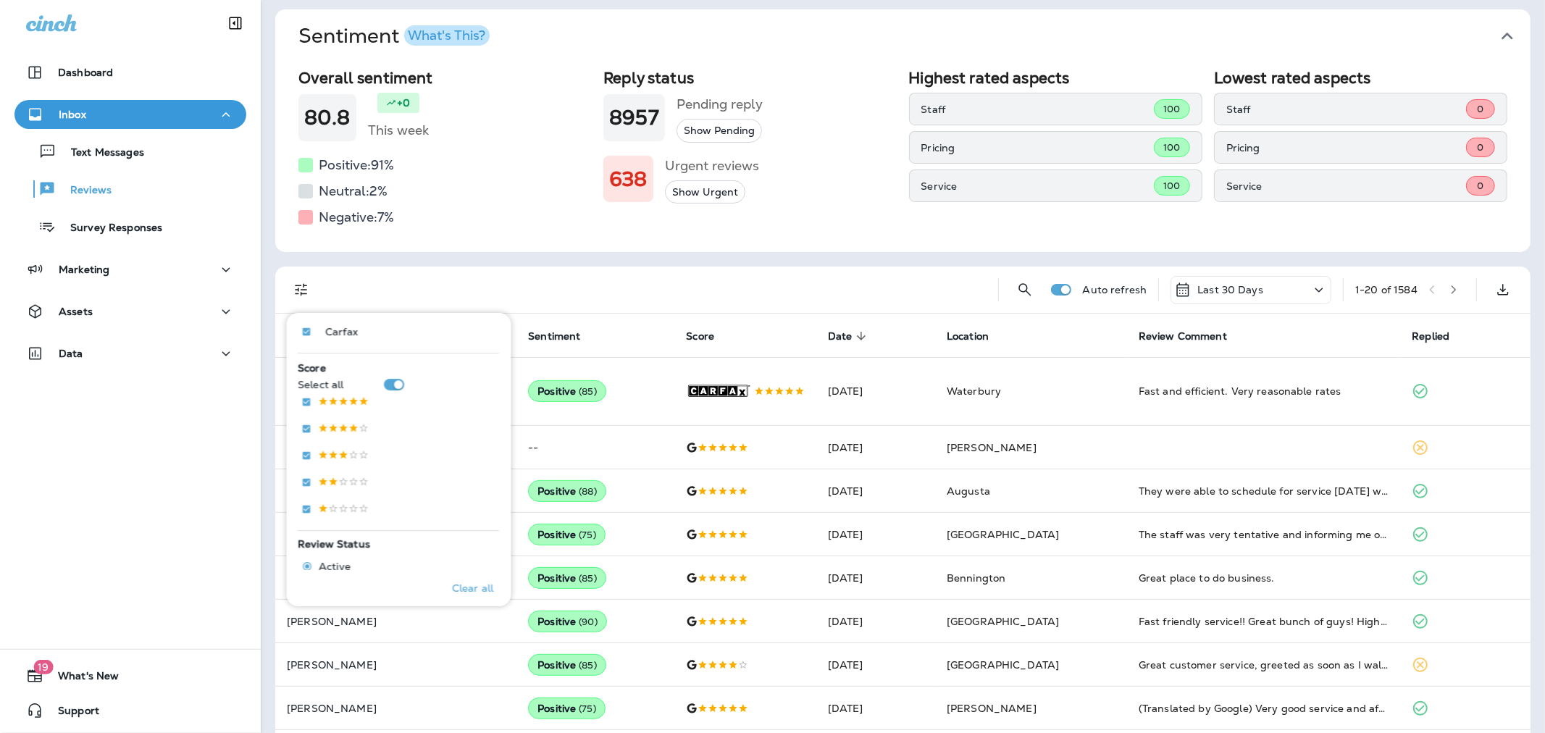
scroll to position [241, 0]
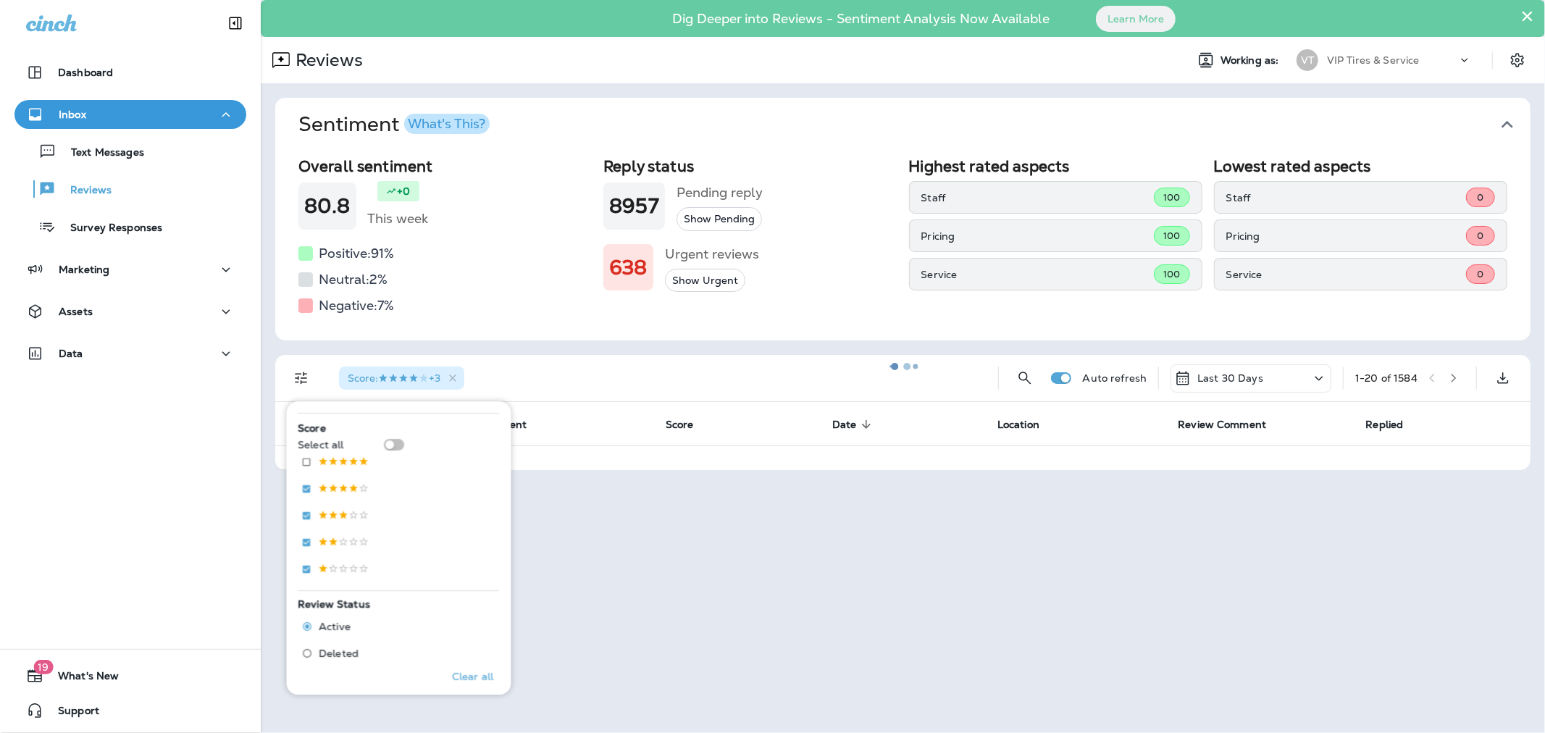
click at [308, 394] on div "Filters Replied Show all Yes No Review Source Select all Google Facebook .st0{f…" at bounding box center [399, 544] width 225 height 302
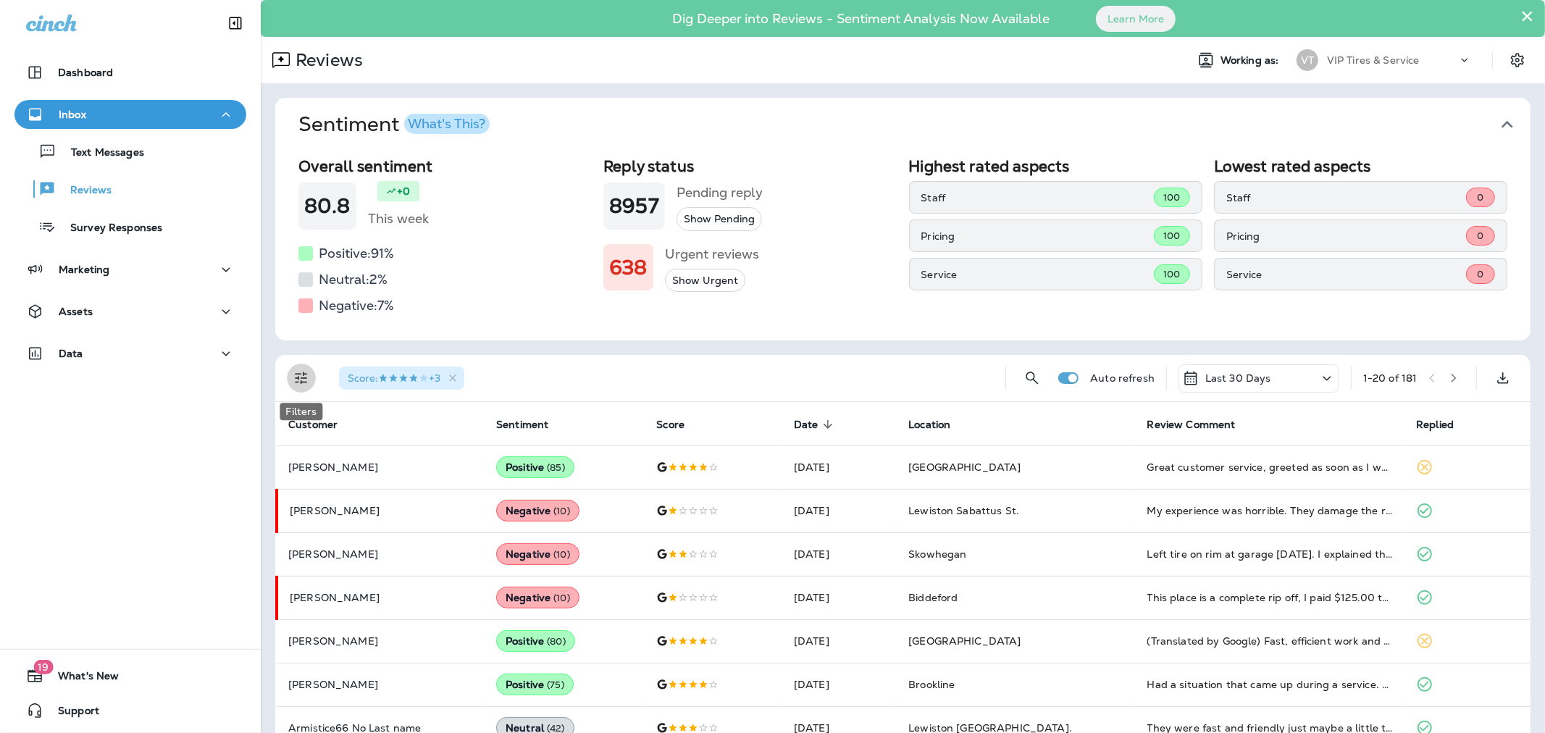
click at [299, 379] on icon "Filters" at bounding box center [301, 377] width 17 height 17
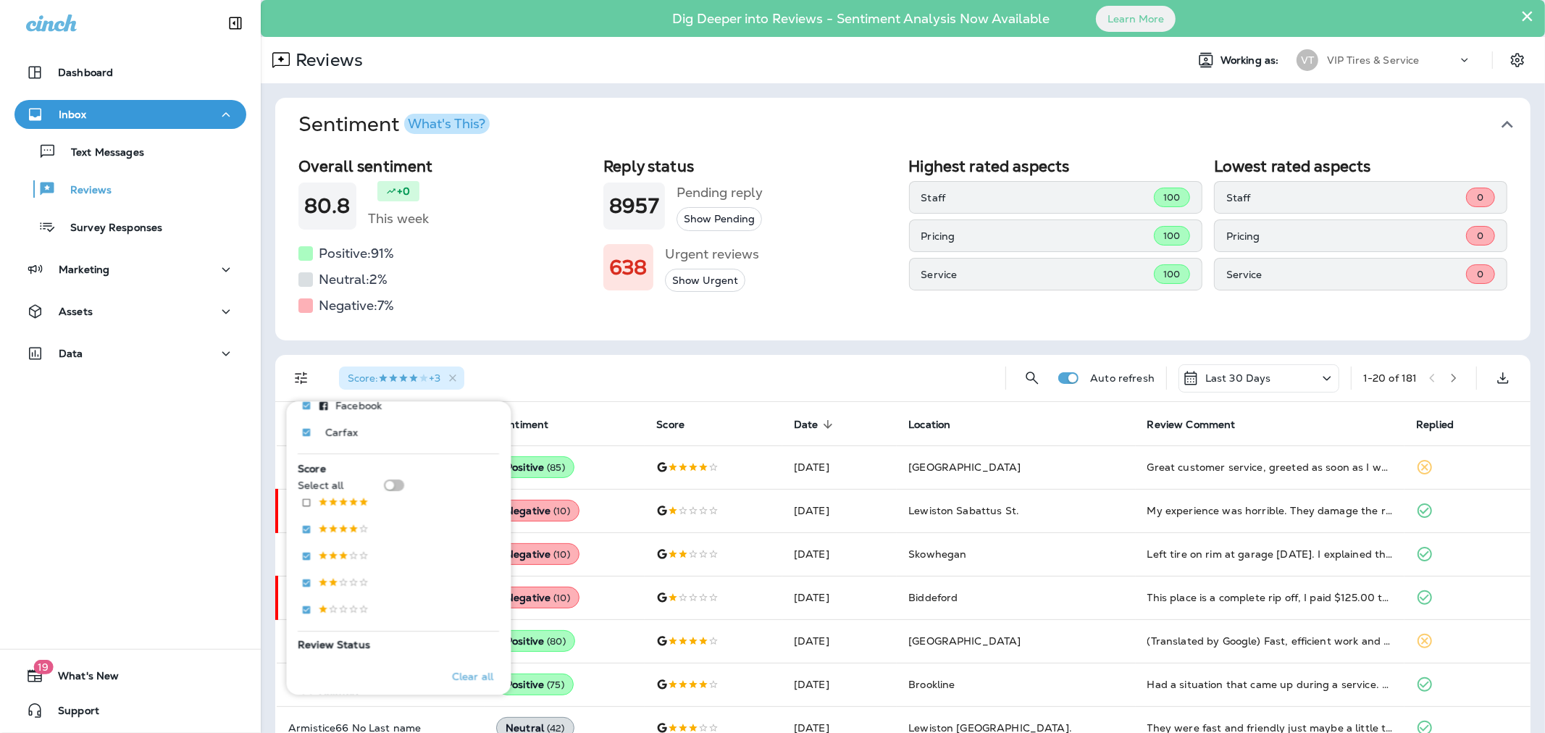
scroll to position [241, 0]
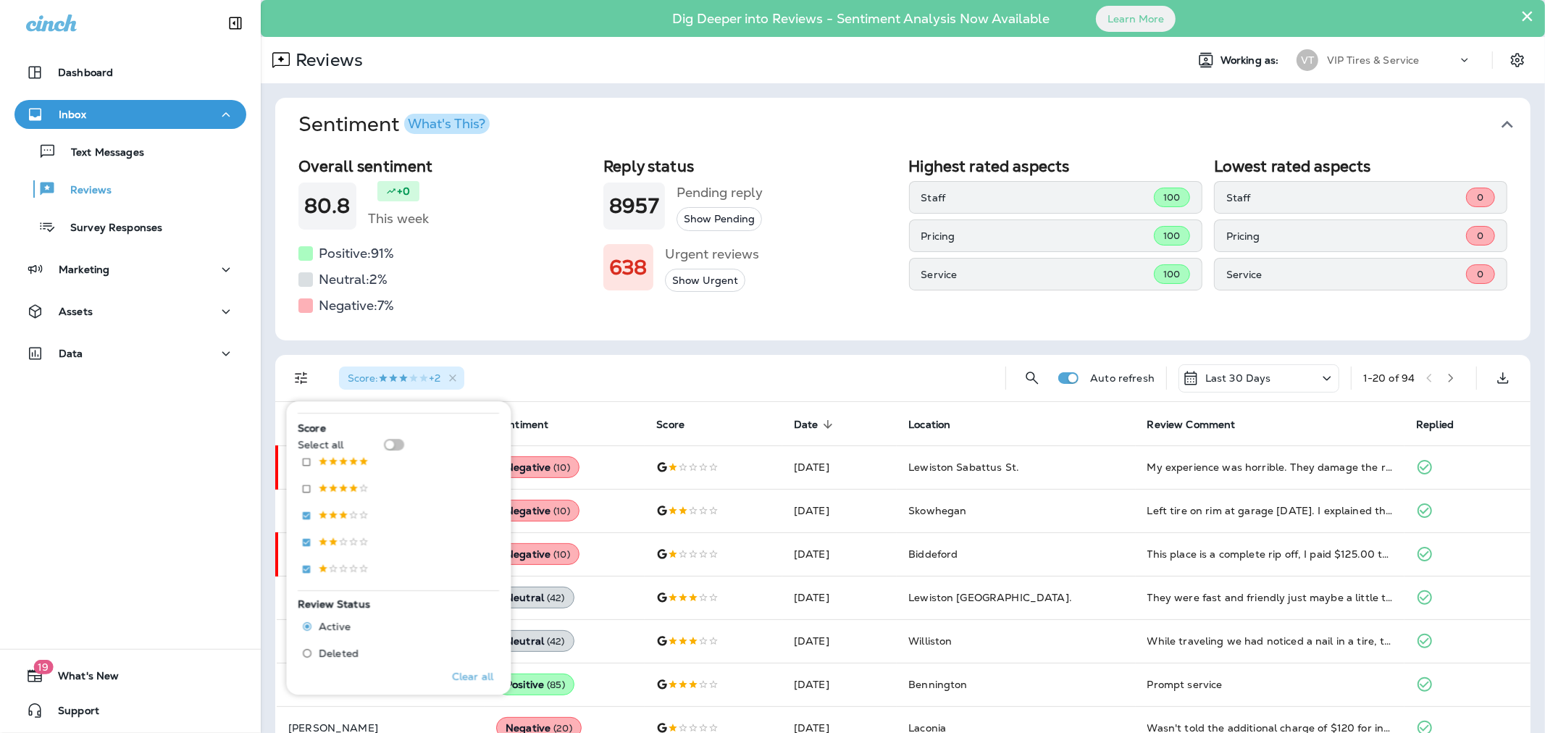
click at [629, 357] on div "Score : +2" at bounding box center [660, 378] width 666 height 46
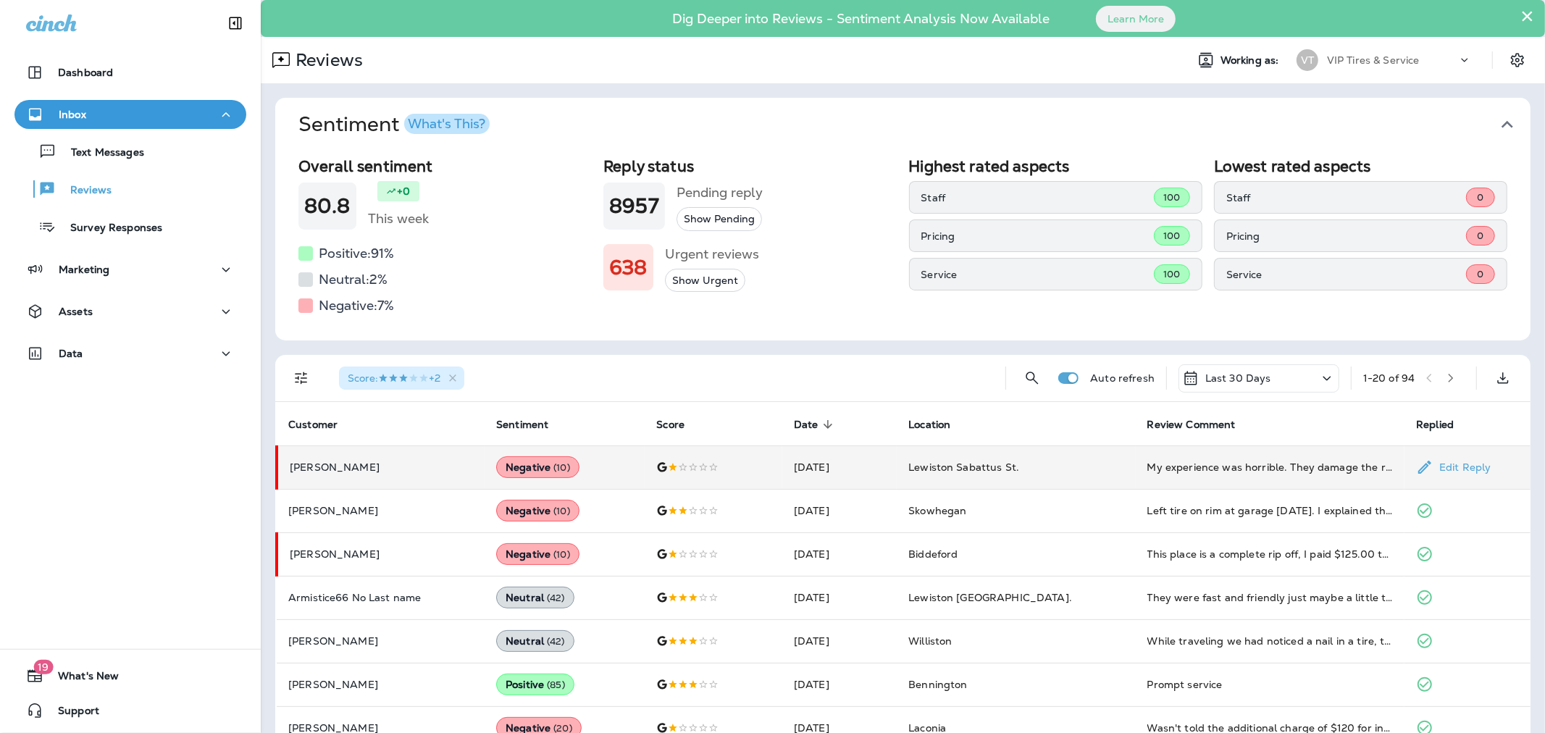
click at [427, 471] on p "Marcel Turcotte" at bounding box center [381, 467] width 183 height 12
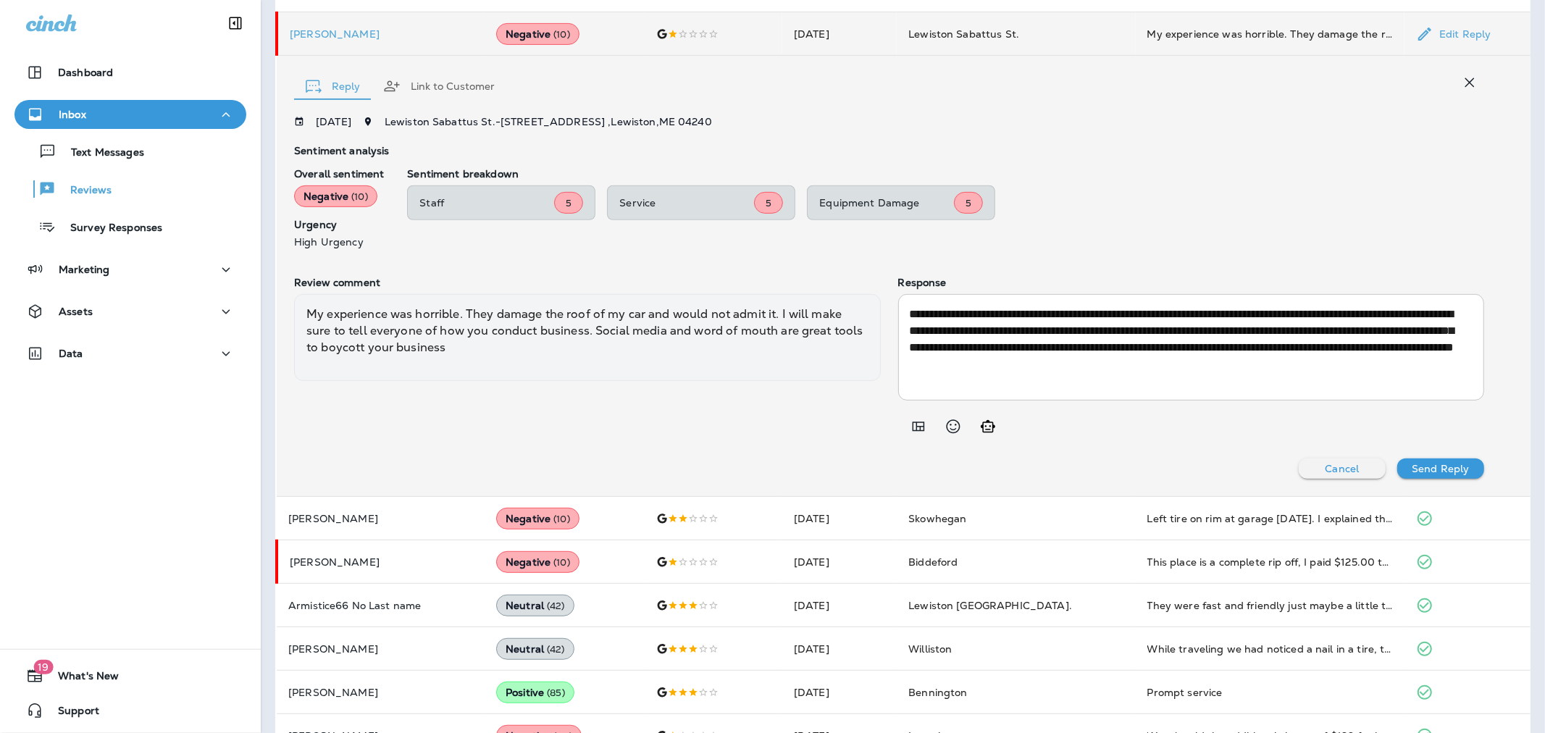
scroll to position [438, 0]
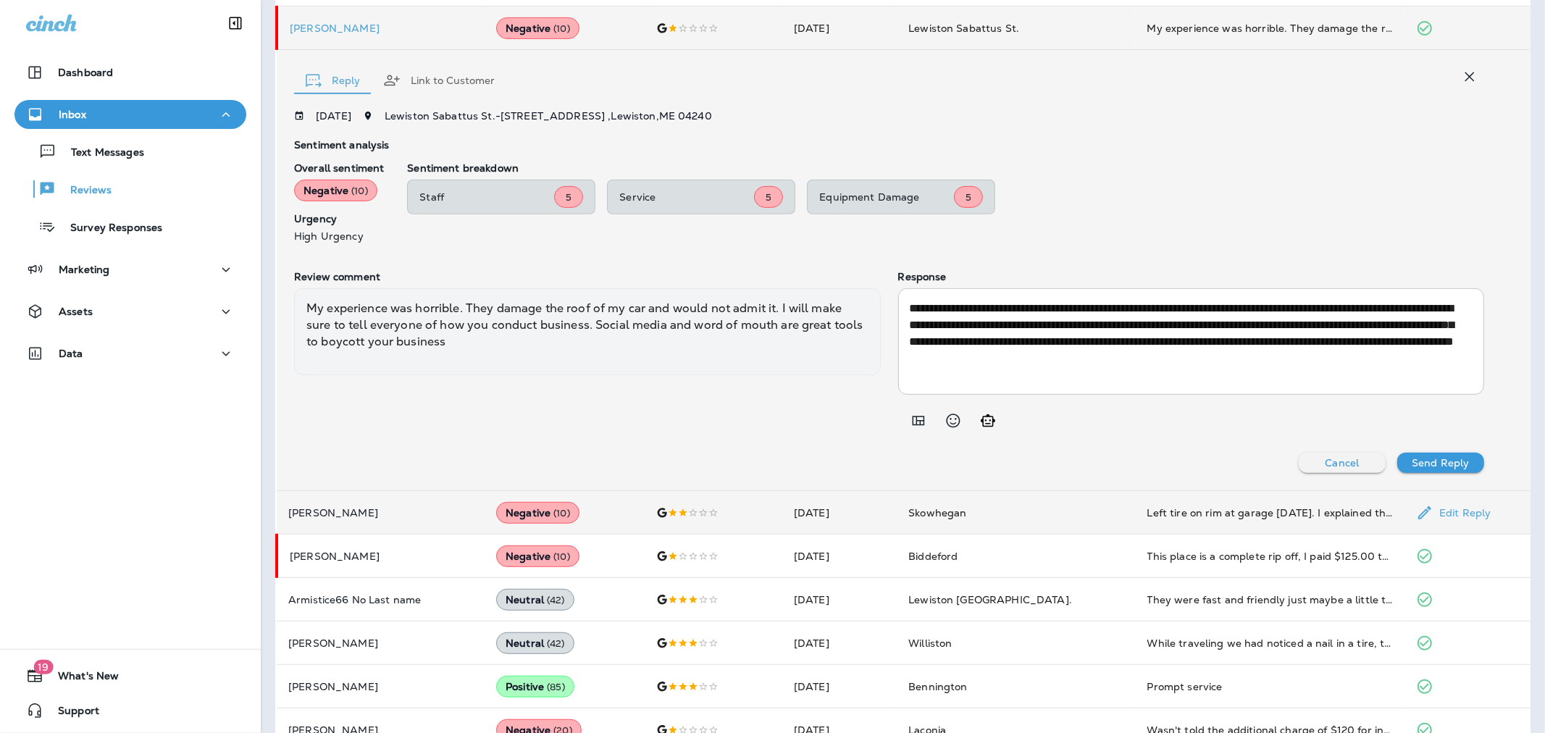
click at [436, 513] on p "Sally Barrows" at bounding box center [380, 513] width 185 height 12
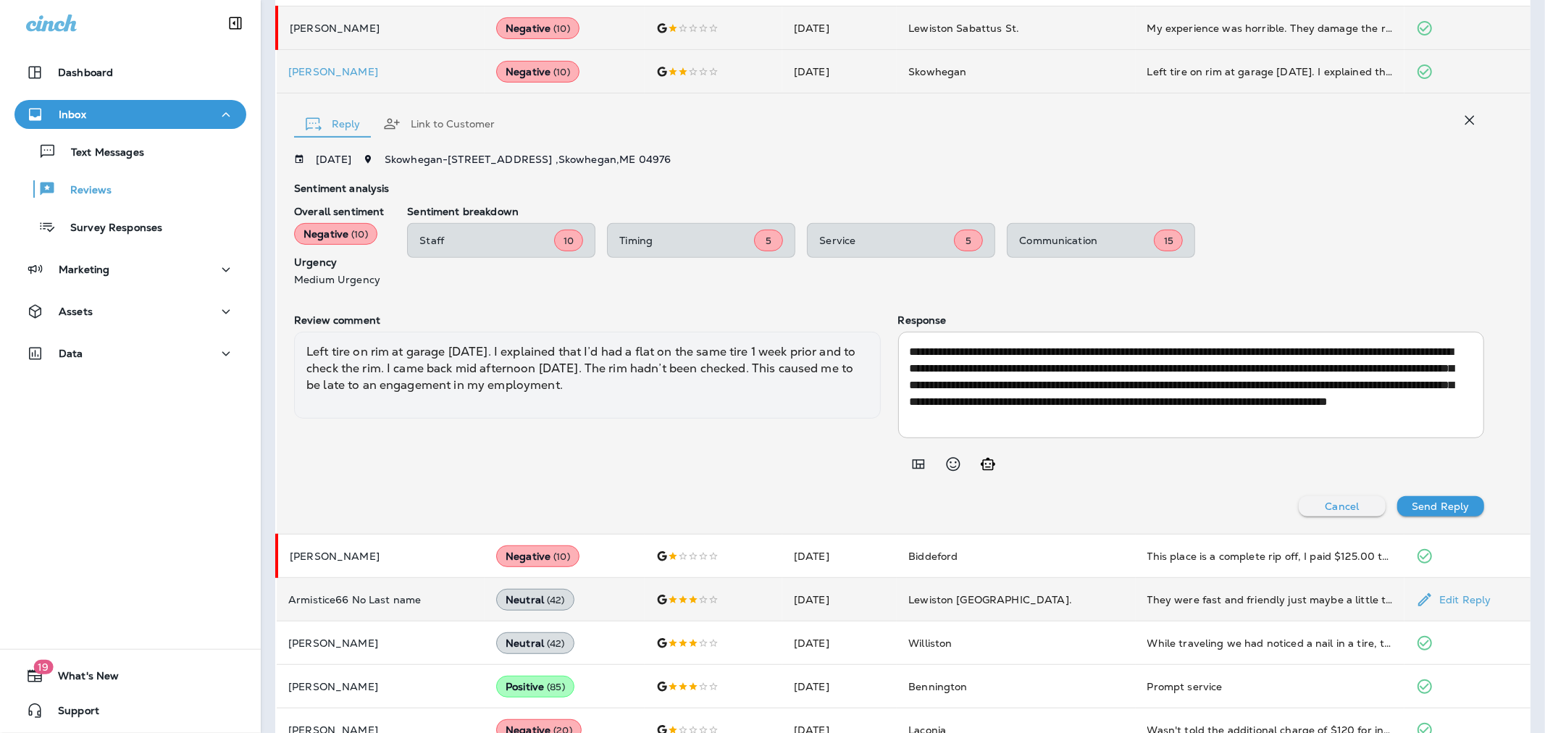
click at [413, 597] on p "Armistice66 No Last name" at bounding box center [380, 600] width 185 height 12
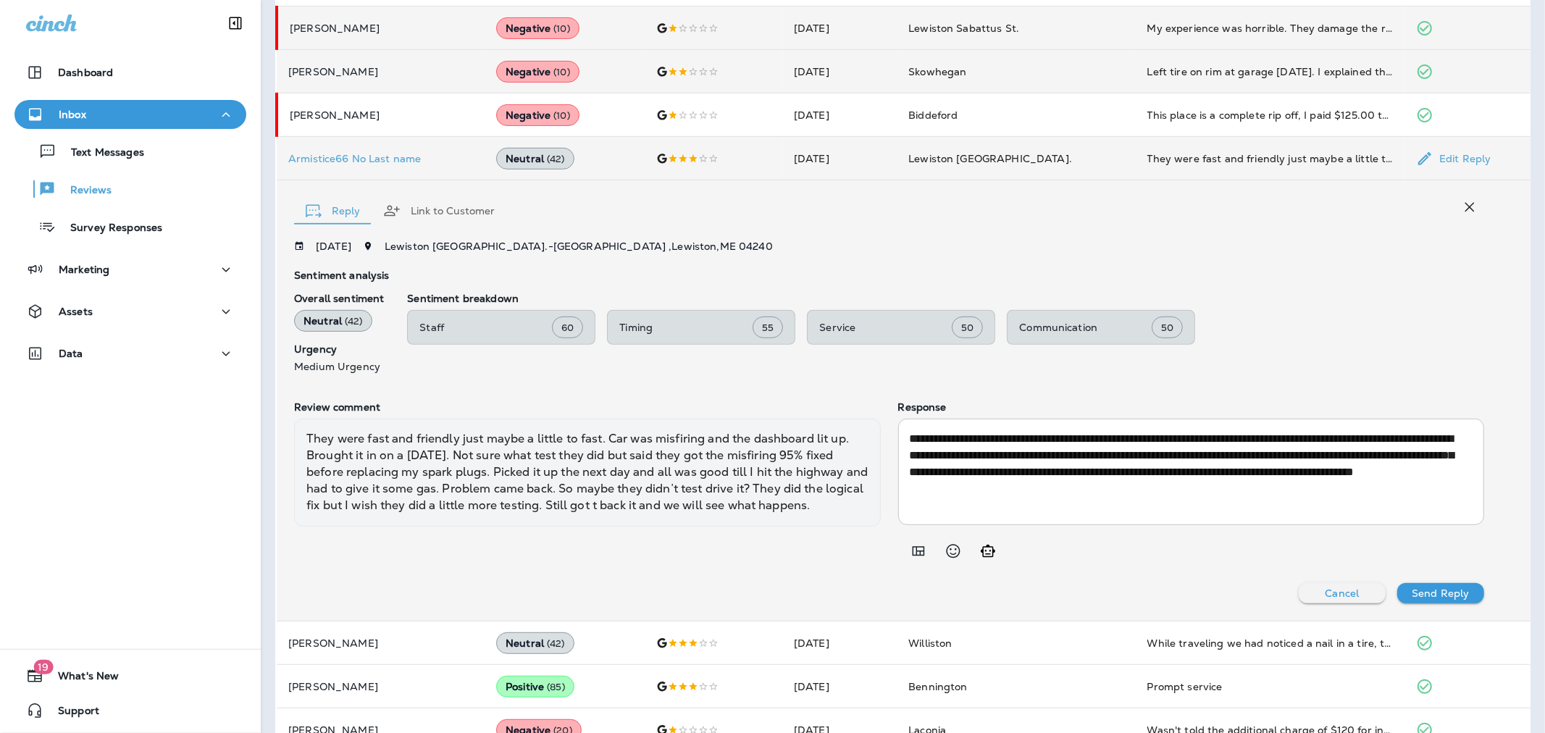
click at [1107, 473] on textarea "**********" at bounding box center [1189, 471] width 558 height 83
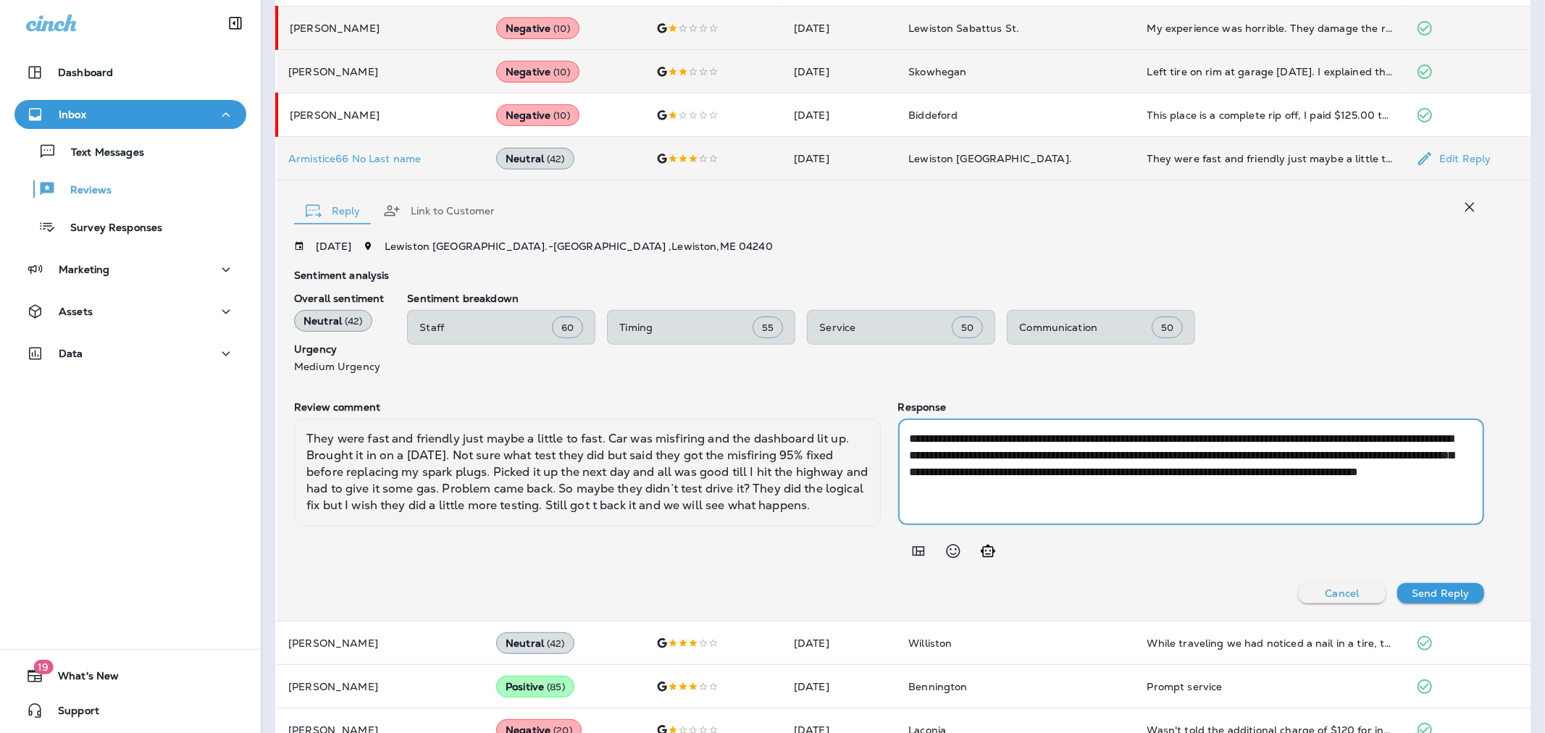
drag, startPoint x: 983, startPoint y: 439, endPoint x: 920, endPoint y: 438, distance: 63.7
click at [920, 438] on textarea "**********" at bounding box center [1189, 471] width 558 height 83
type textarea "**********"
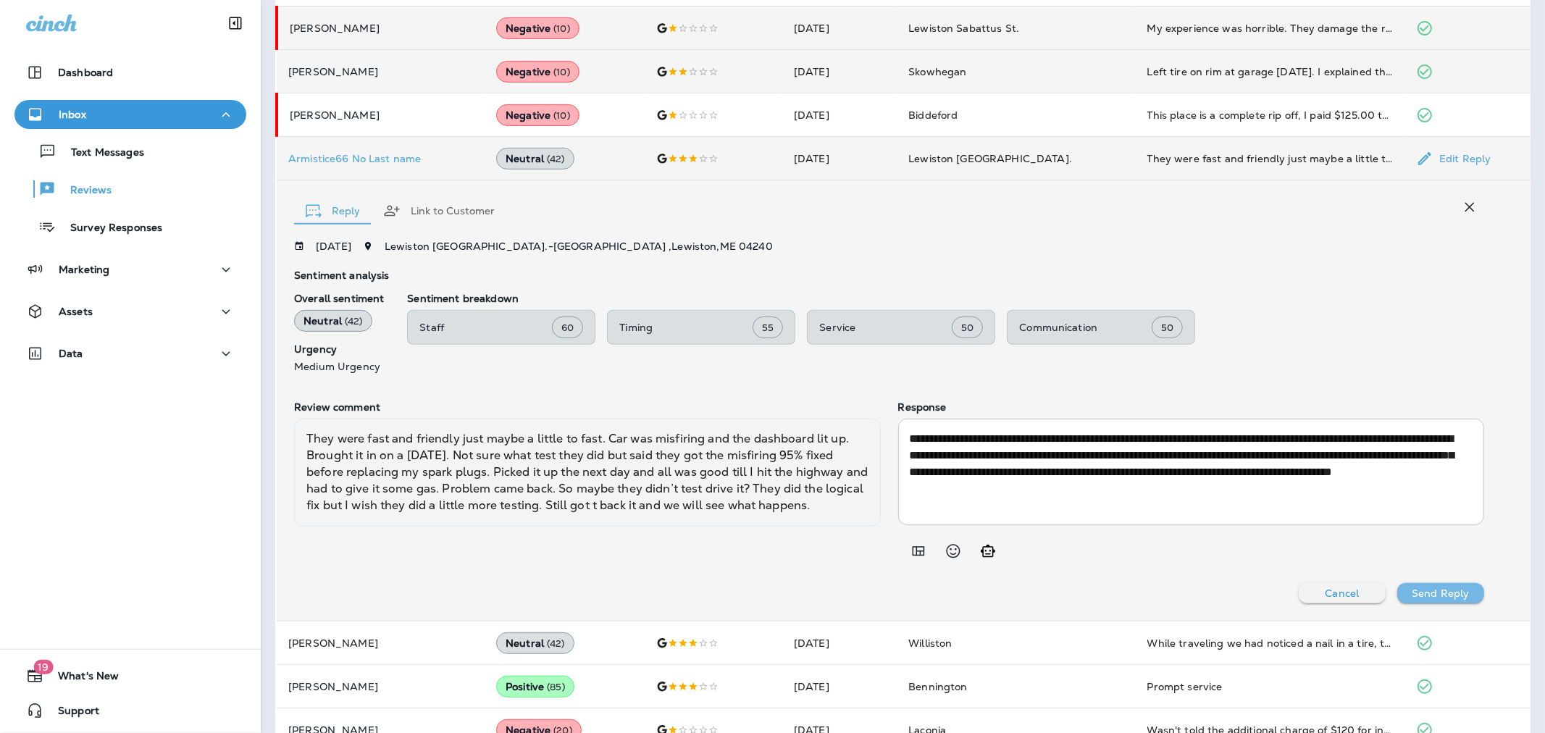
click at [1437, 592] on p "Send Reply" at bounding box center [1439, 593] width 57 height 12
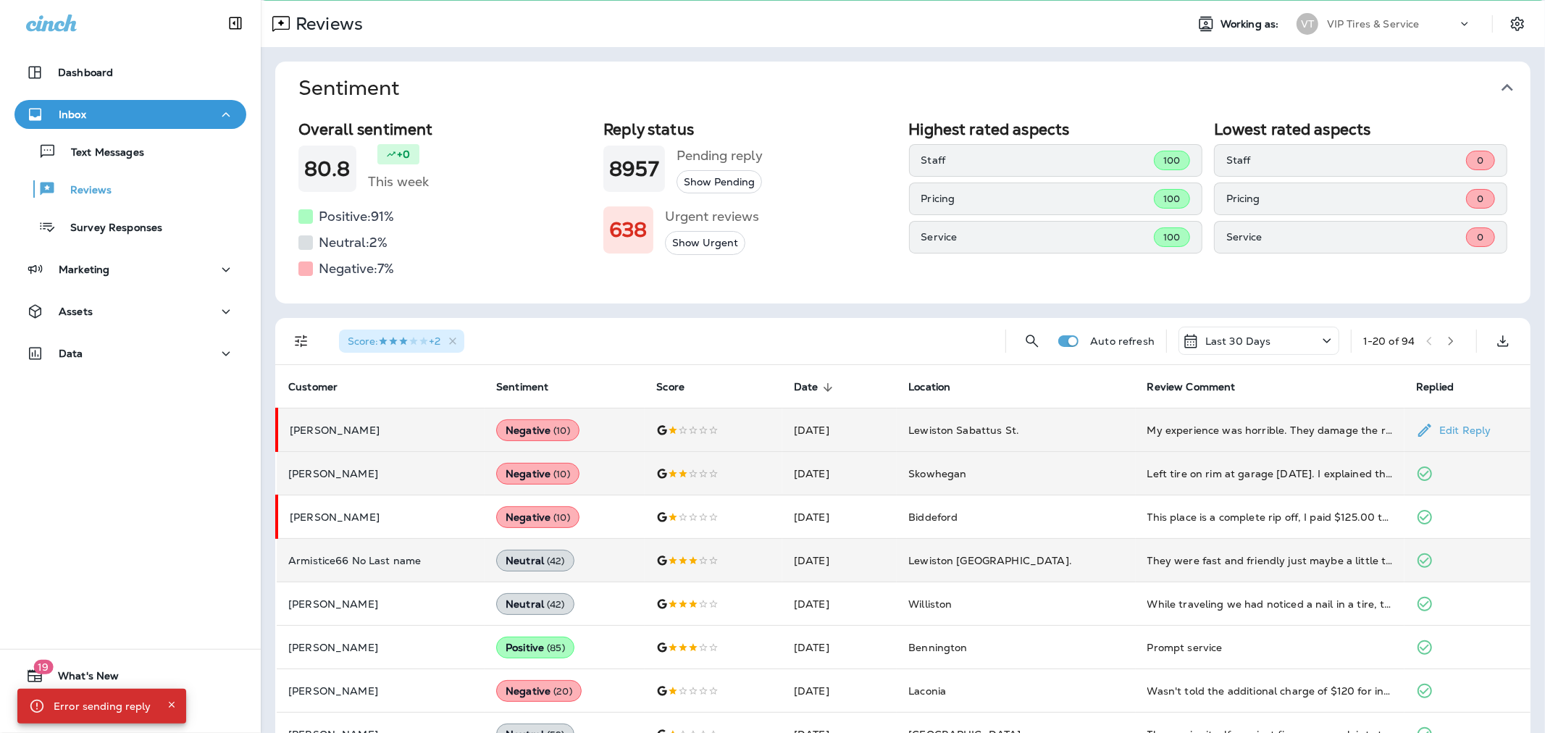
scroll to position [0, 0]
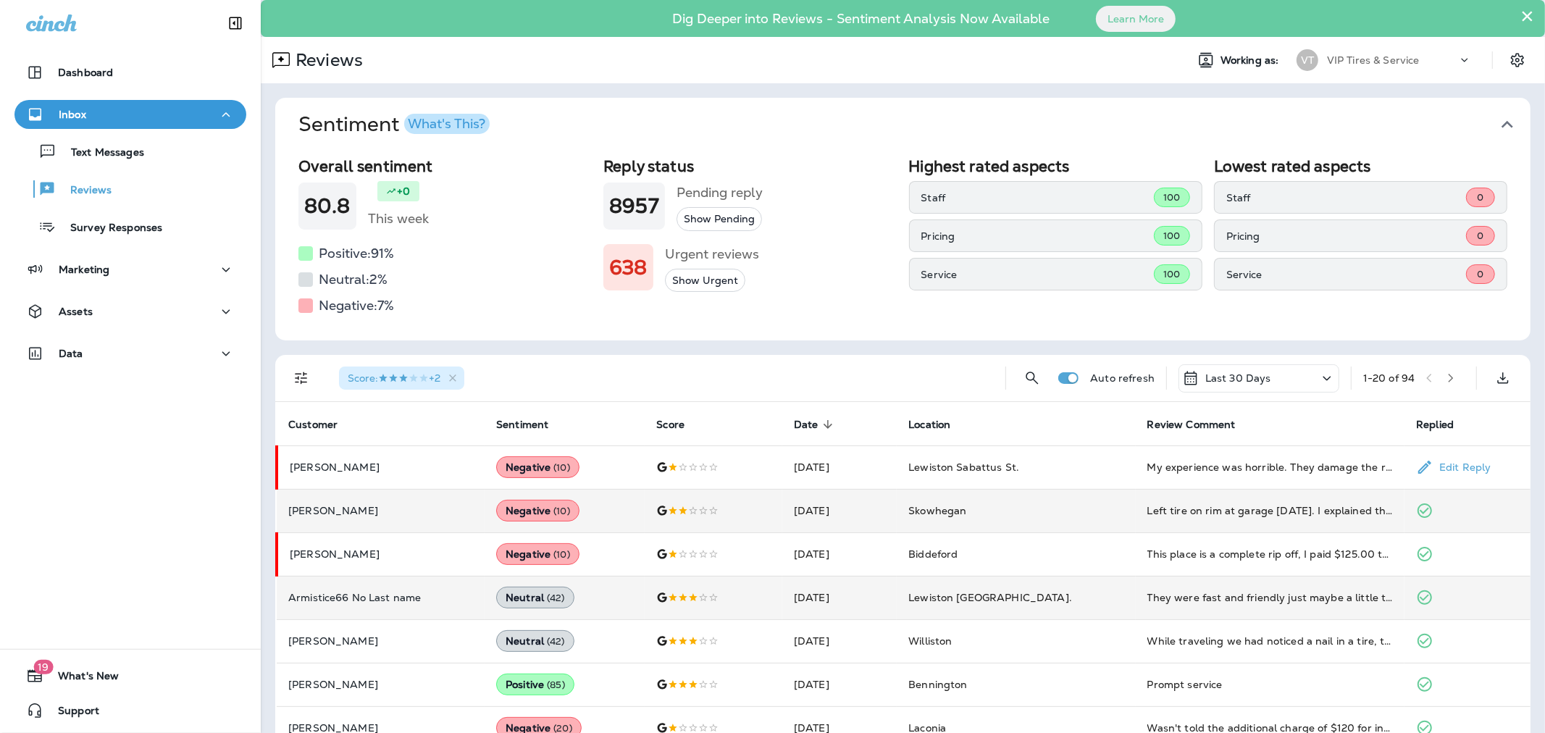
click at [349, 473] on td "Marcel Turcotte" at bounding box center [381, 466] width 208 height 43
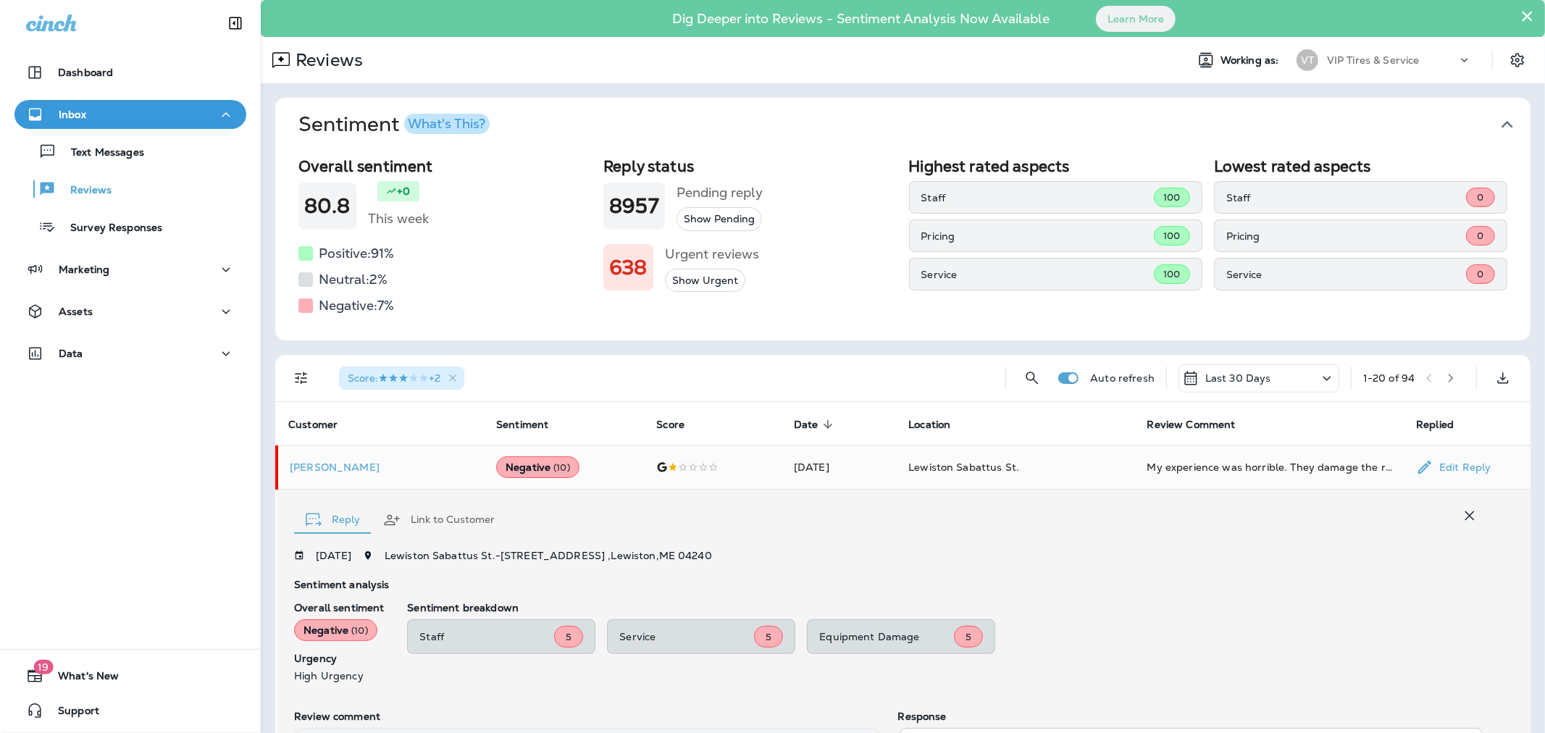
scroll to position [197, 0]
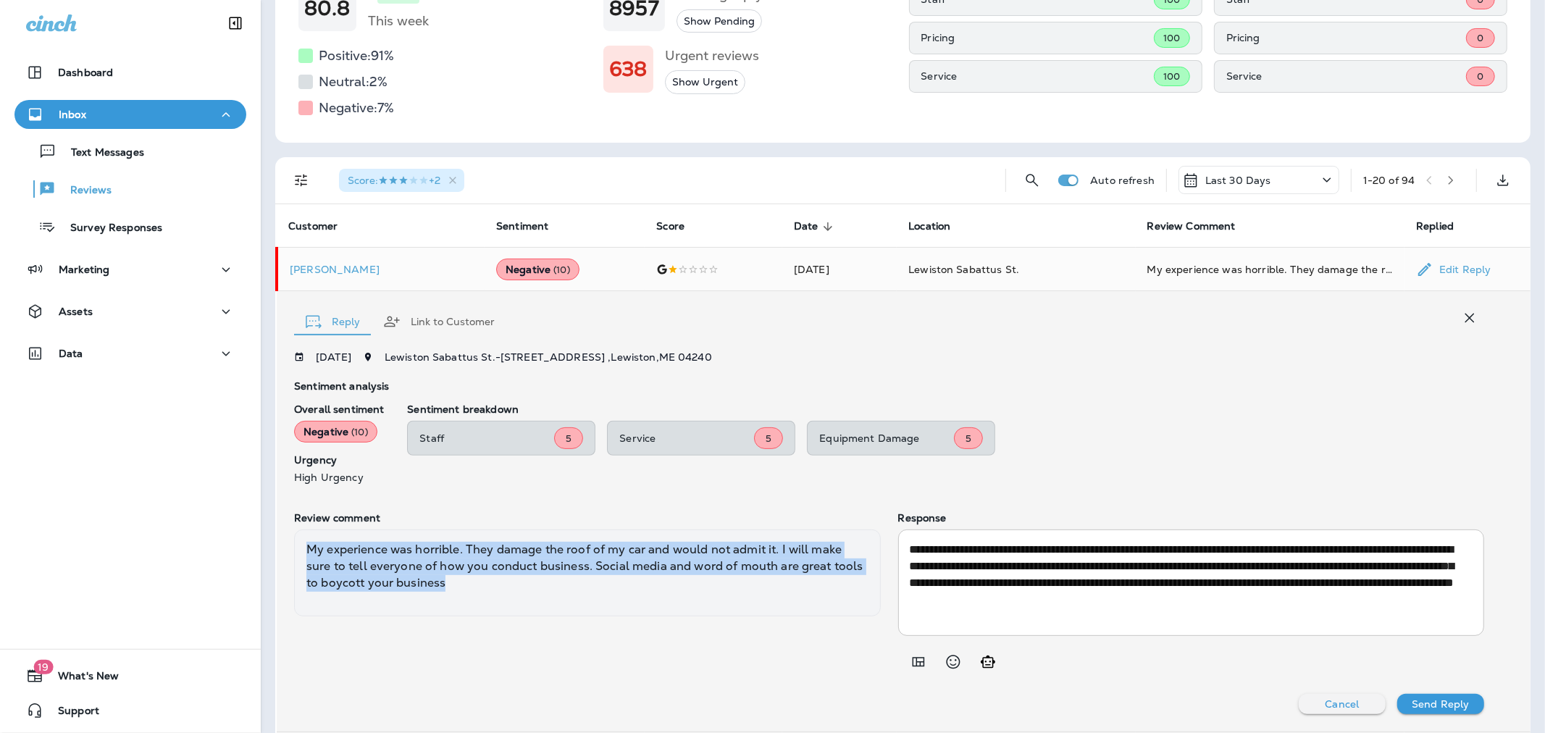
drag, startPoint x: 481, startPoint y: 583, endPoint x: 283, endPoint y: 553, distance: 200.0
click at [283, 553] on div "**********" at bounding box center [904, 511] width 1254 height 440
copy div "My experience was horrible. They damage the roof of my car and would not admit …"
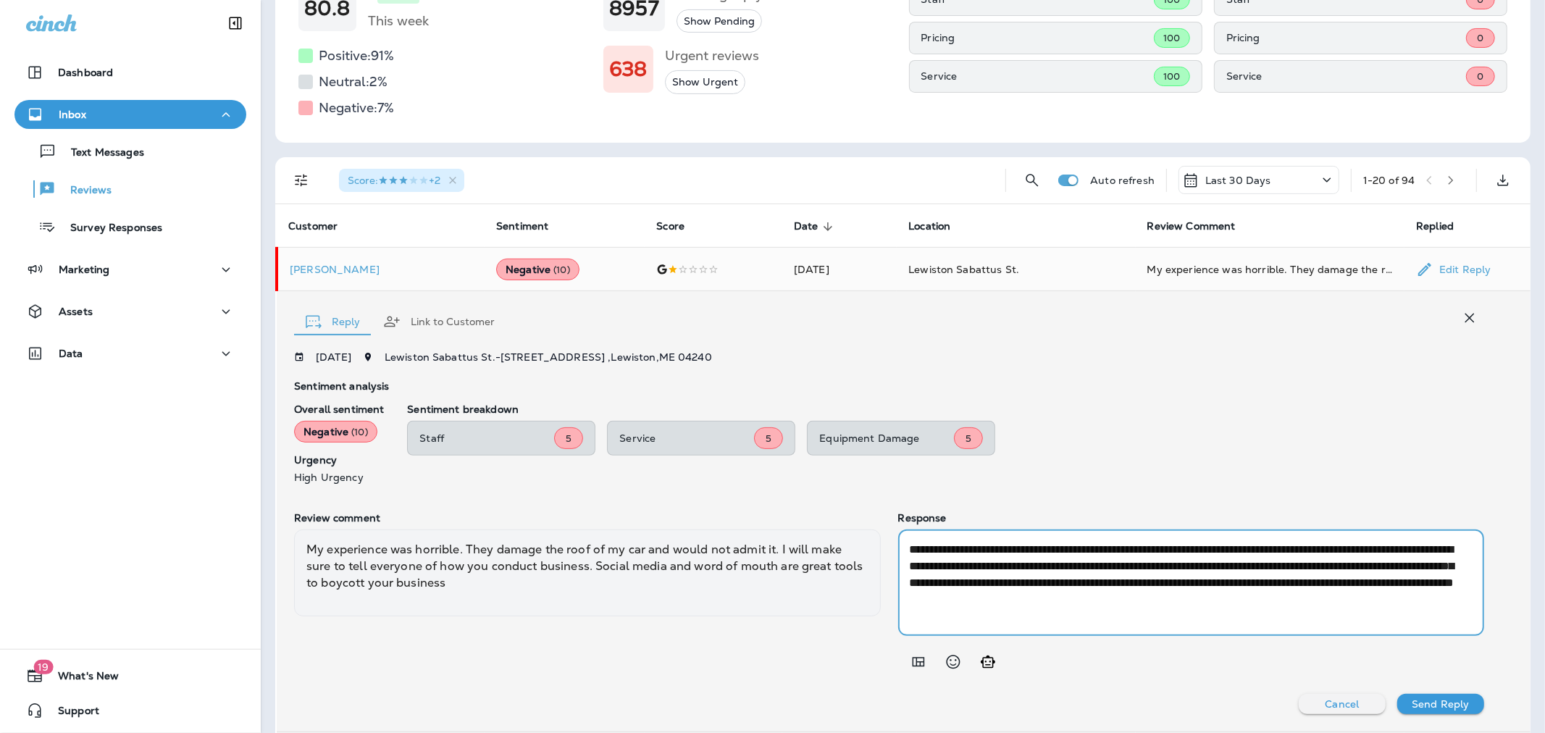
click at [1099, 579] on textarea "**********" at bounding box center [1189, 582] width 558 height 83
drag, startPoint x: 1370, startPoint y: 599, endPoint x: 963, endPoint y: 550, distance: 409.9
click at [963, 550] on textarea "**********" at bounding box center [1189, 582] width 558 height 83
paste textarea "**********"
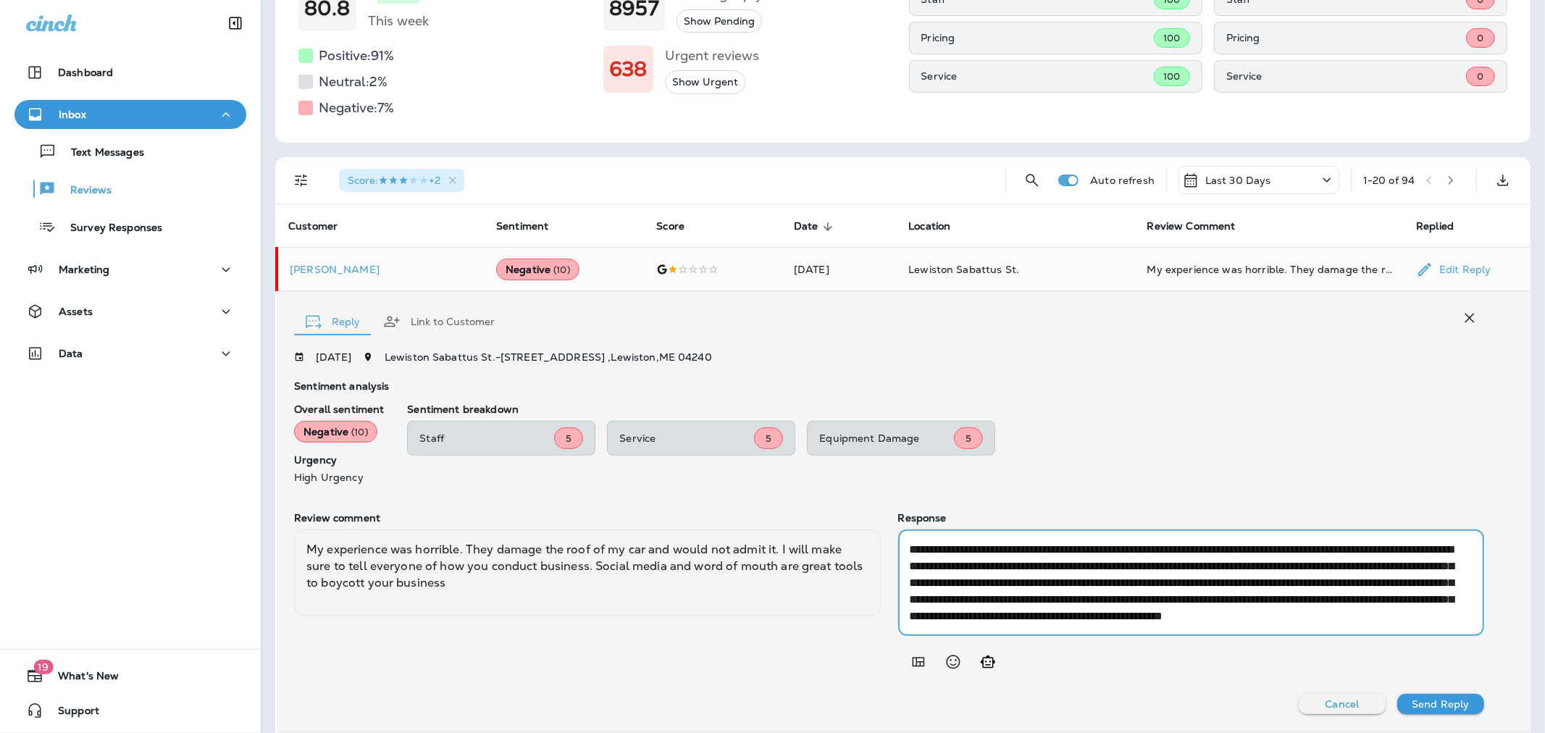
scroll to position [16, 0]
drag, startPoint x: 1395, startPoint y: 618, endPoint x: 1371, endPoint y: 604, distance: 27.9
click at [1371, 604] on textarea "**********" at bounding box center [1189, 582] width 558 height 83
type textarea "**********"
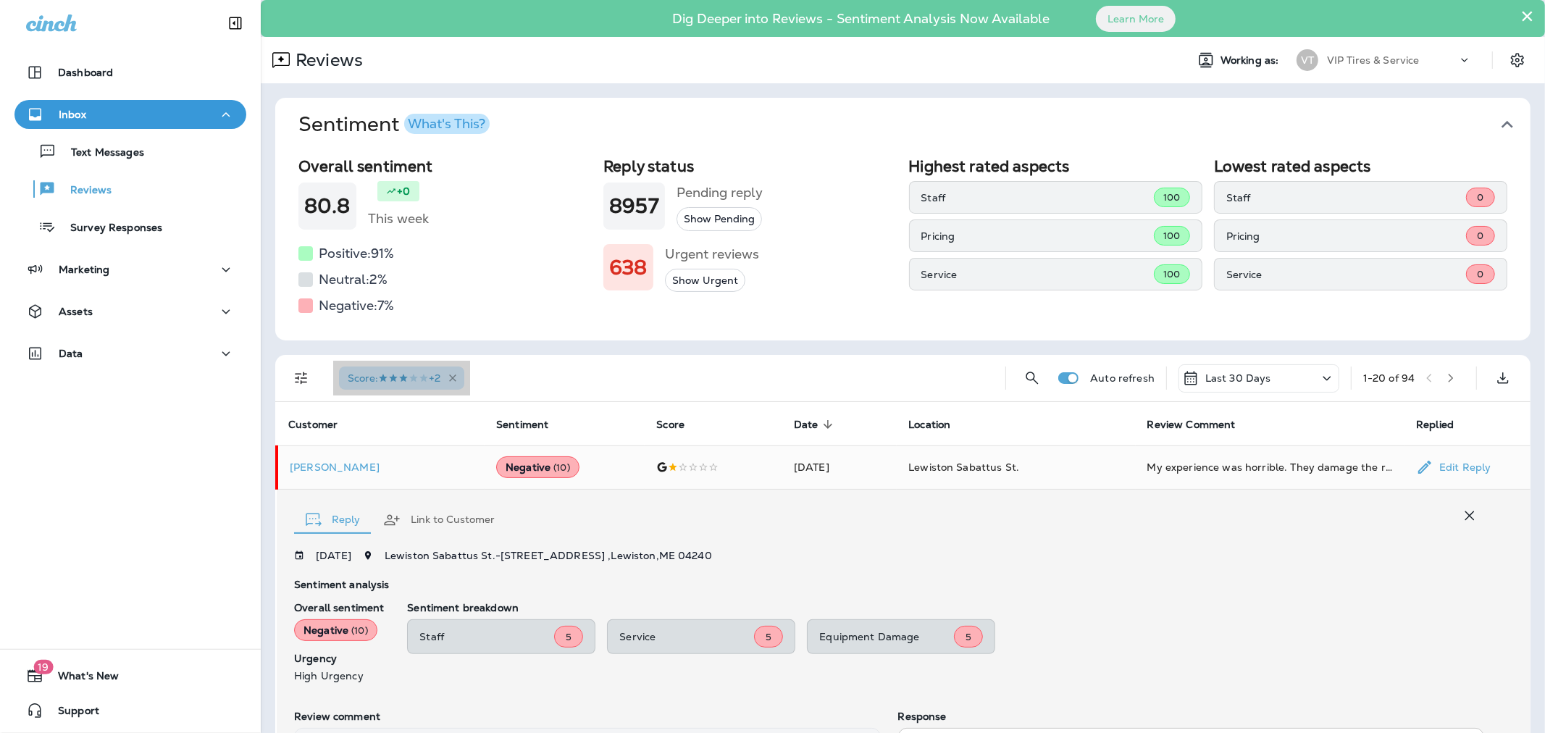
click at [459, 379] on icon "button" at bounding box center [453, 378] width 12 height 12
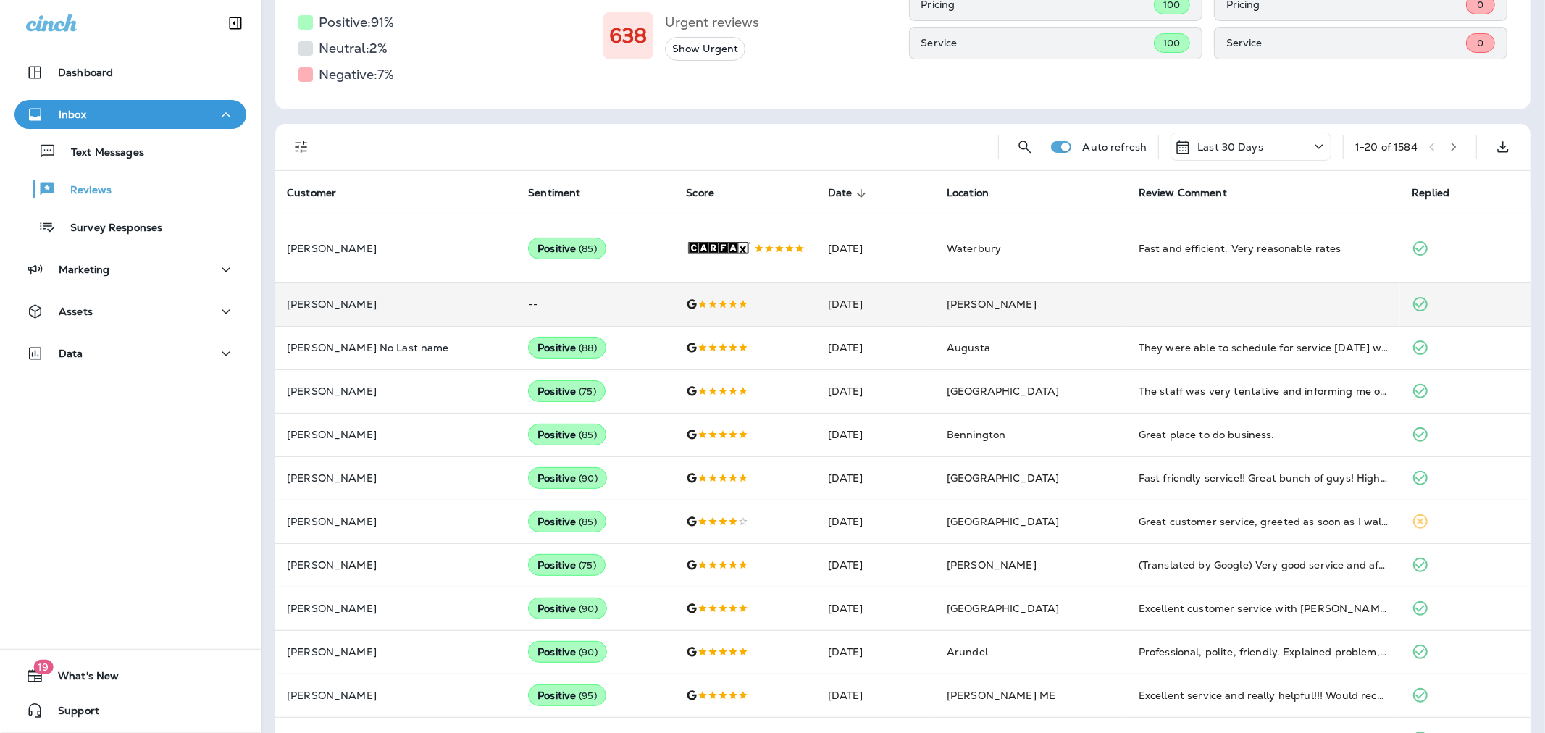
scroll to position [146, 0]
